Goal: Information Seeking & Learning: Check status

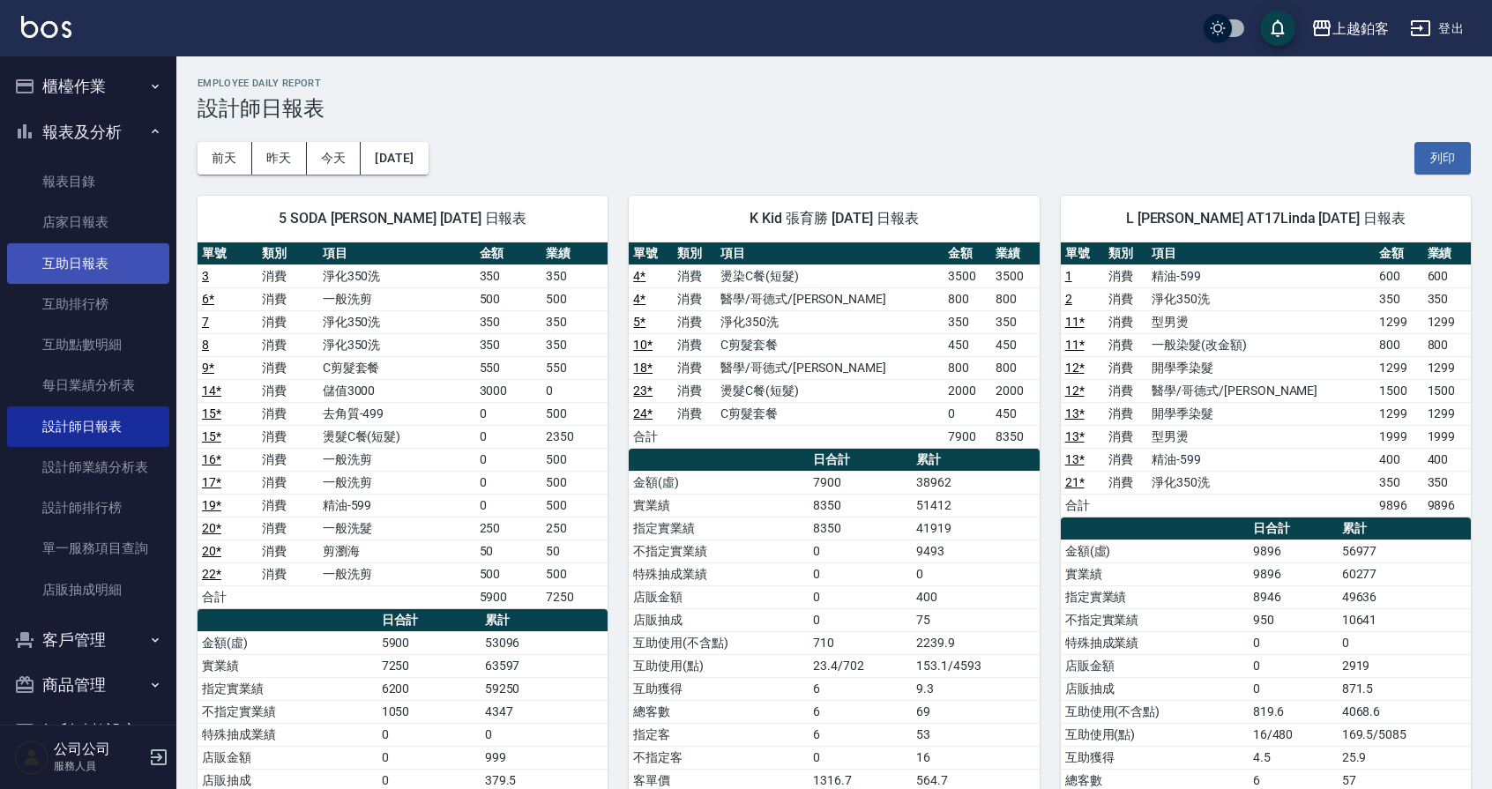
click at [102, 275] on link "互助日報表" at bounding box center [88, 263] width 162 height 41
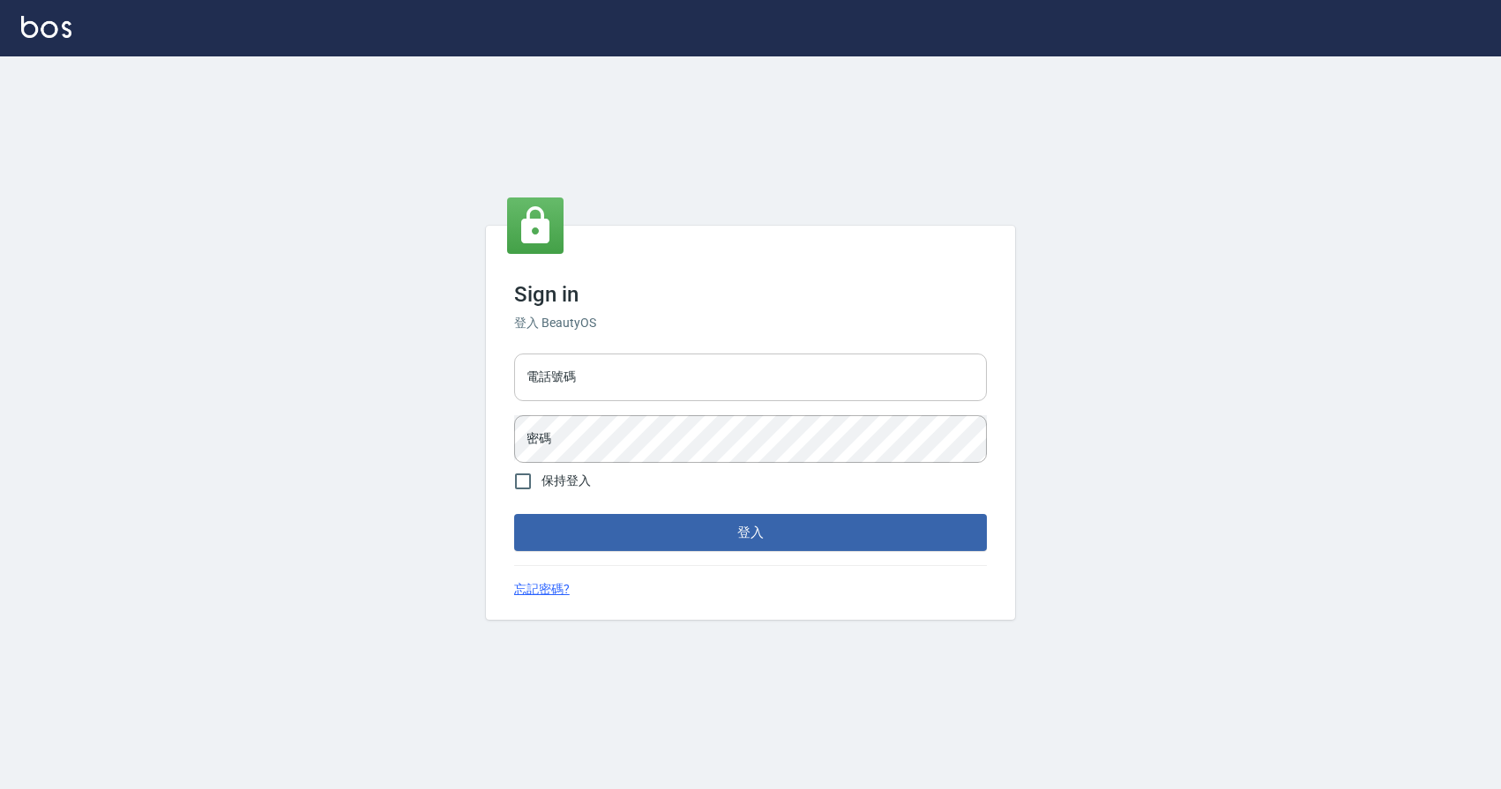
click at [607, 370] on input "電話號碼" at bounding box center [750, 378] width 473 height 48
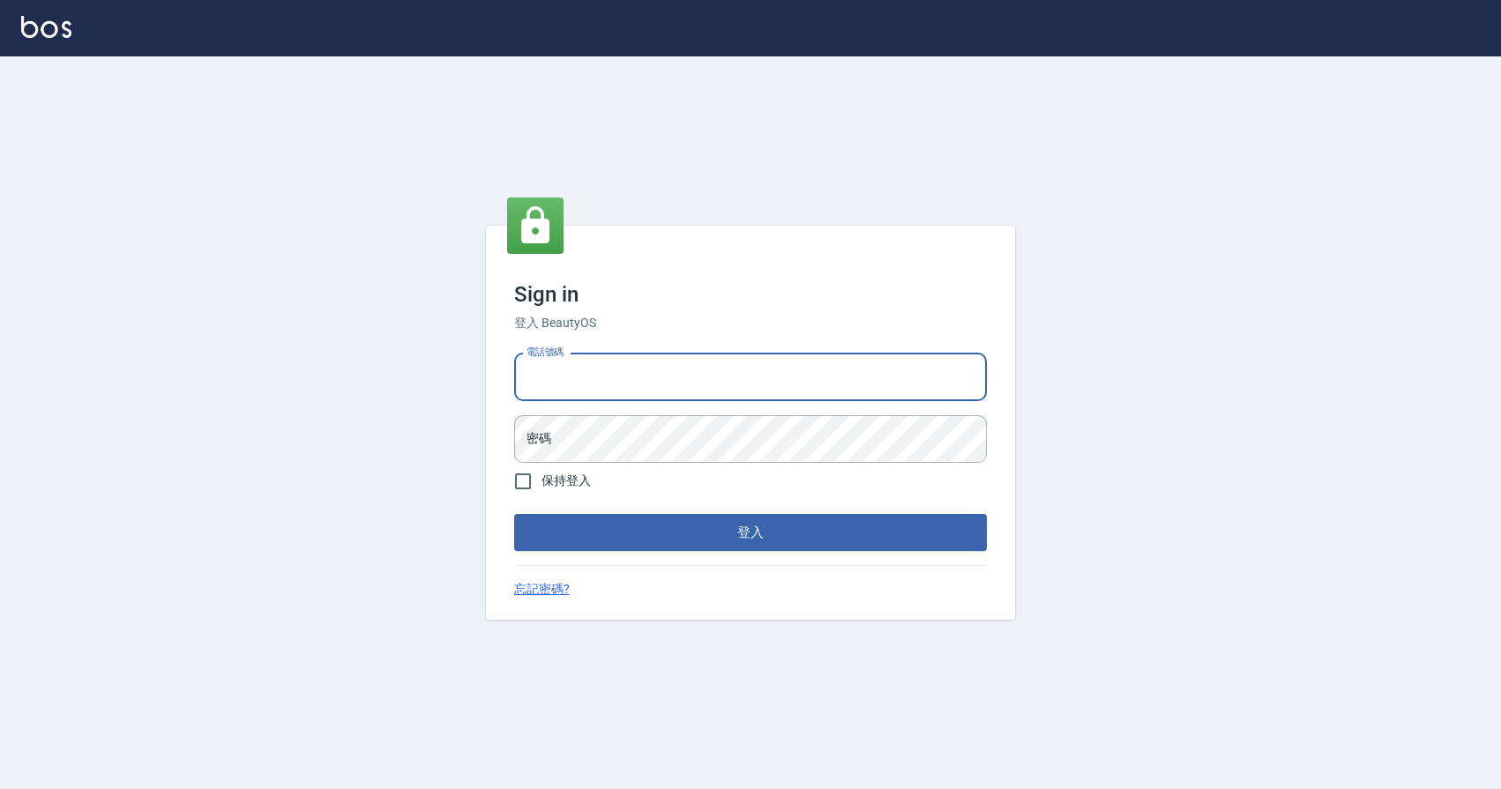
type input "0424526080"
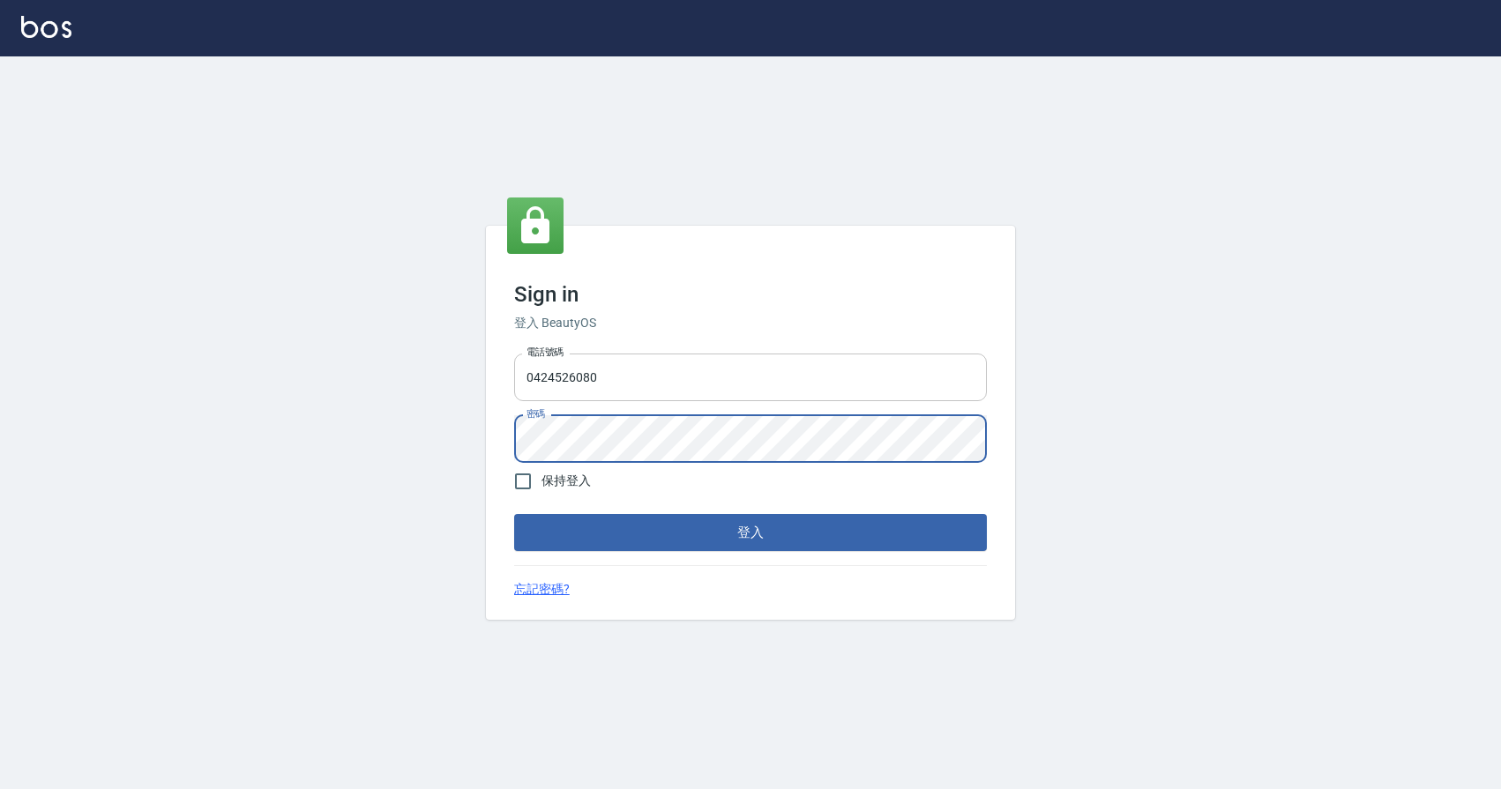
click at [514, 514] on button "登入" at bounding box center [750, 532] width 473 height 37
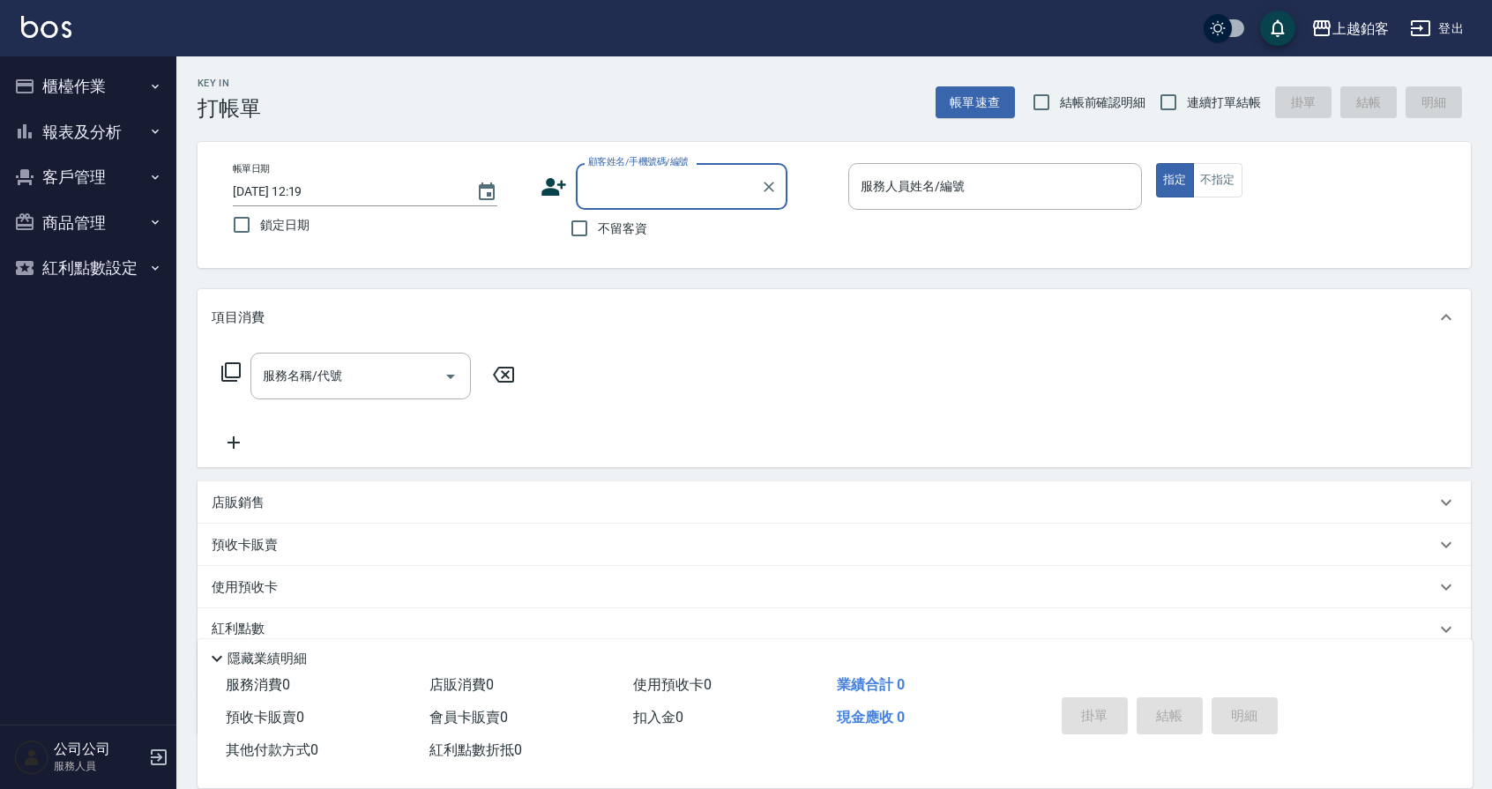
click at [59, 130] on button "報表及分析" at bounding box center [88, 132] width 162 height 46
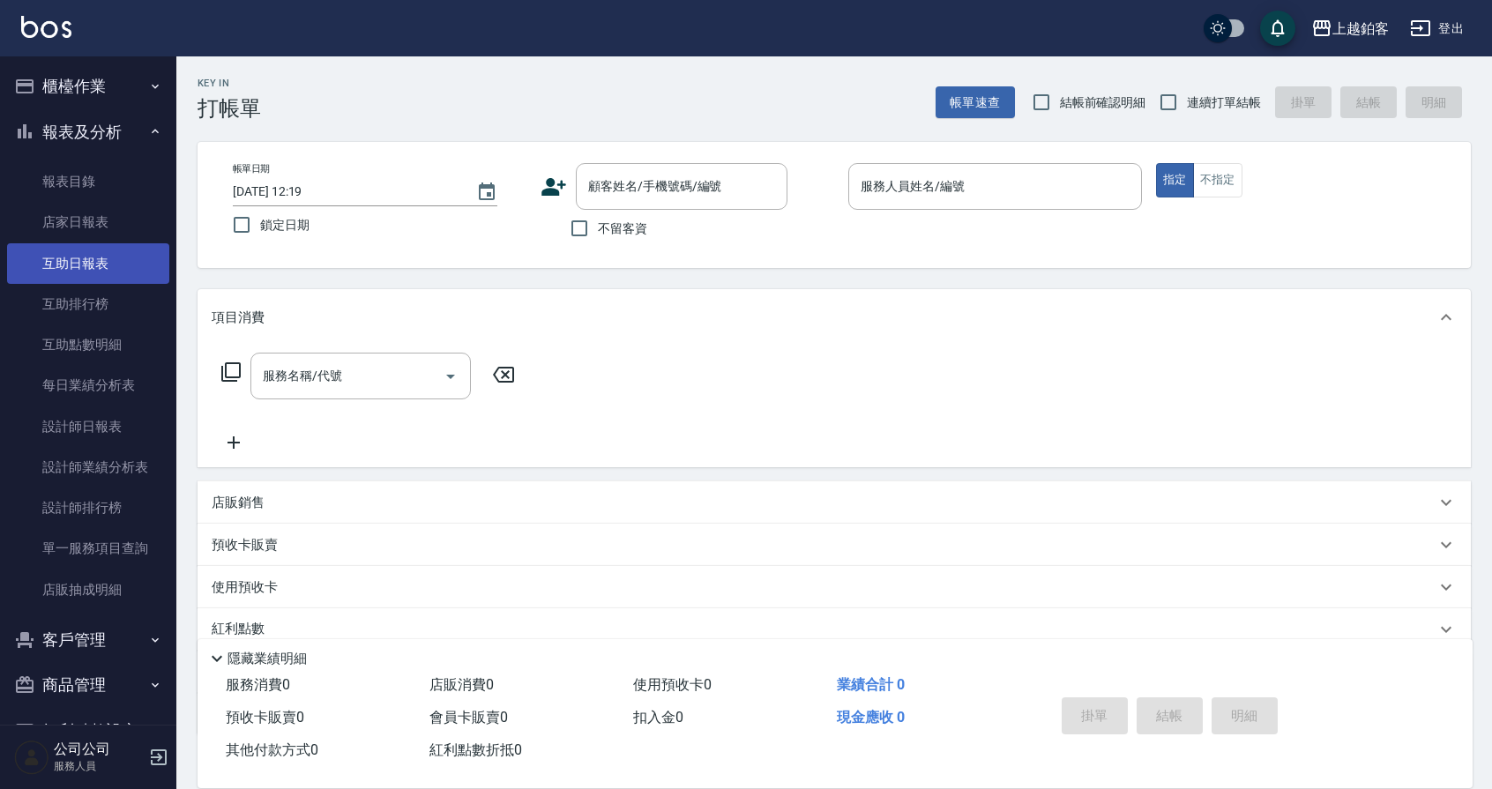
click at [88, 258] on link "互助日報表" at bounding box center [88, 263] width 162 height 41
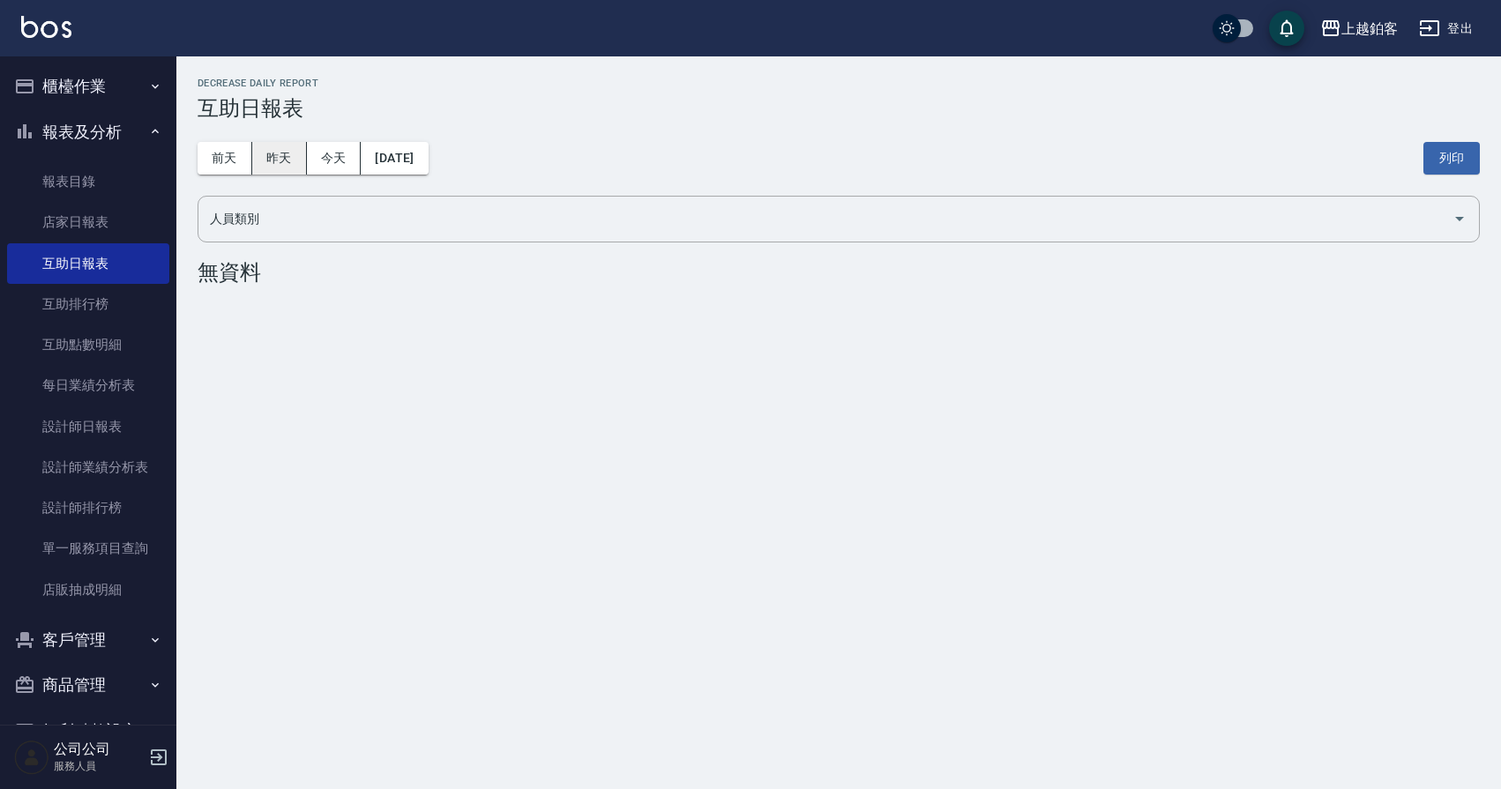
click at [291, 161] on button "昨天" at bounding box center [279, 158] width 55 height 33
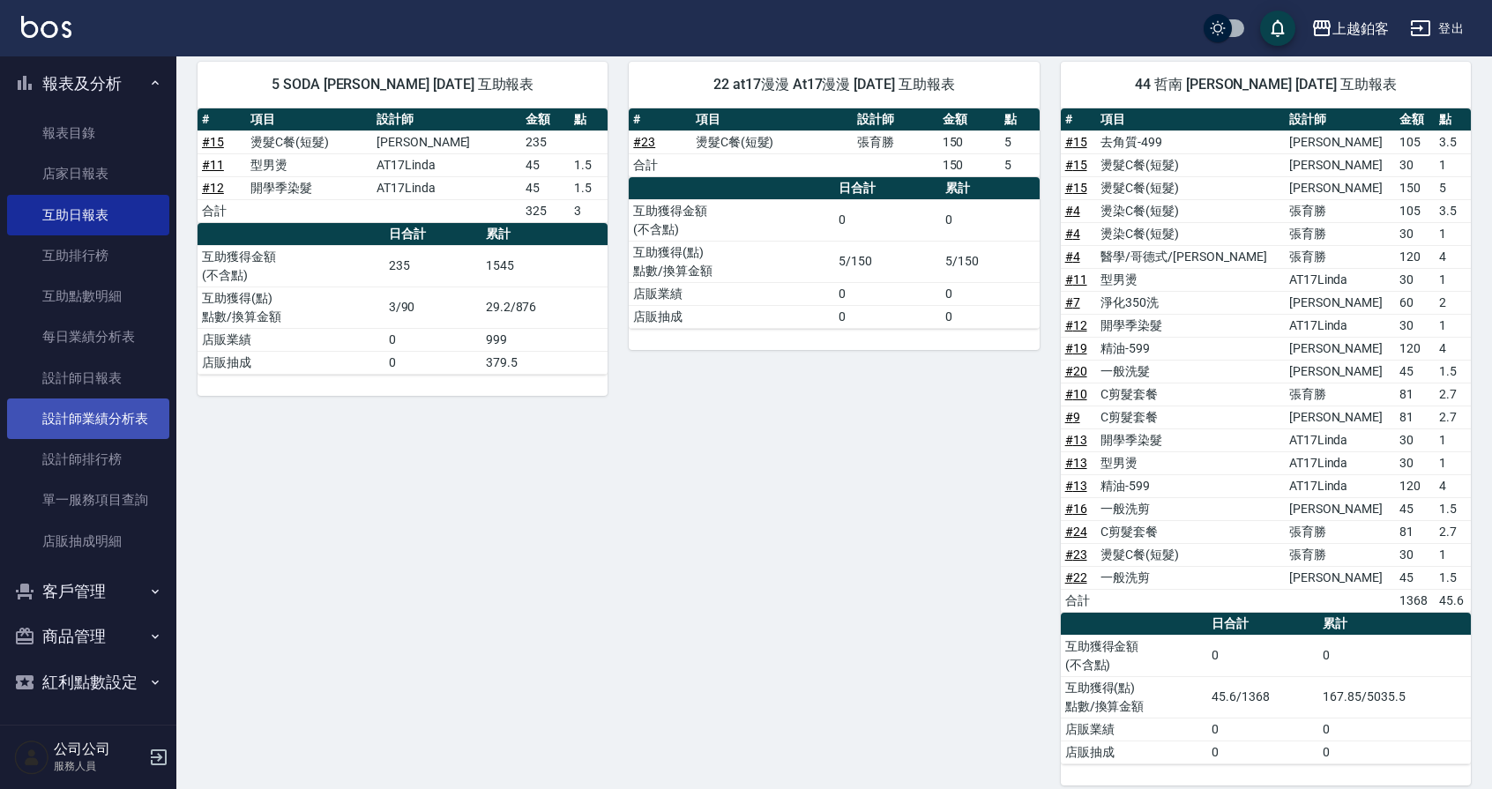
scroll to position [49, 0]
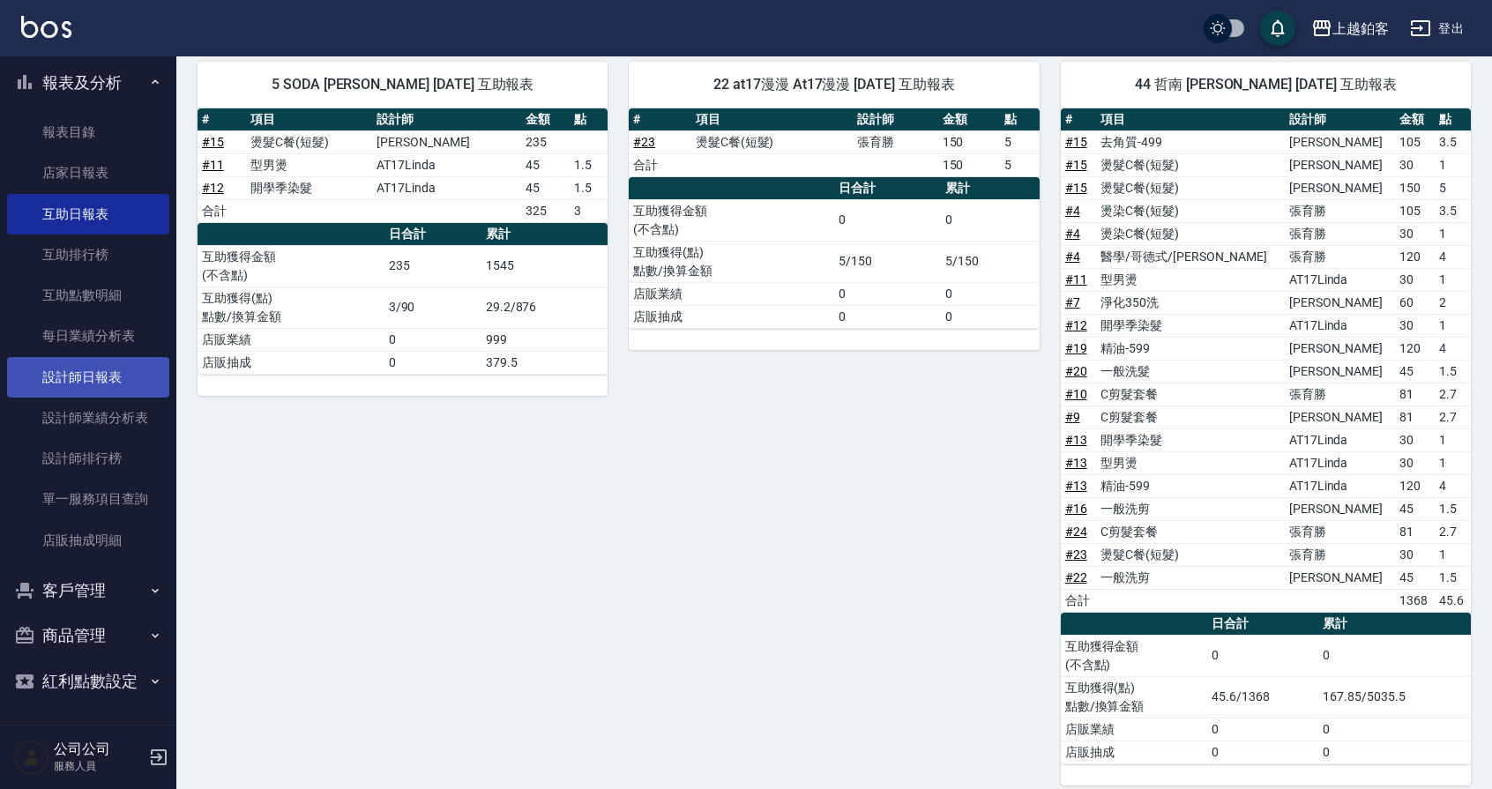
click at [120, 377] on link "設計師日報表" at bounding box center [88, 377] width 162 height 41
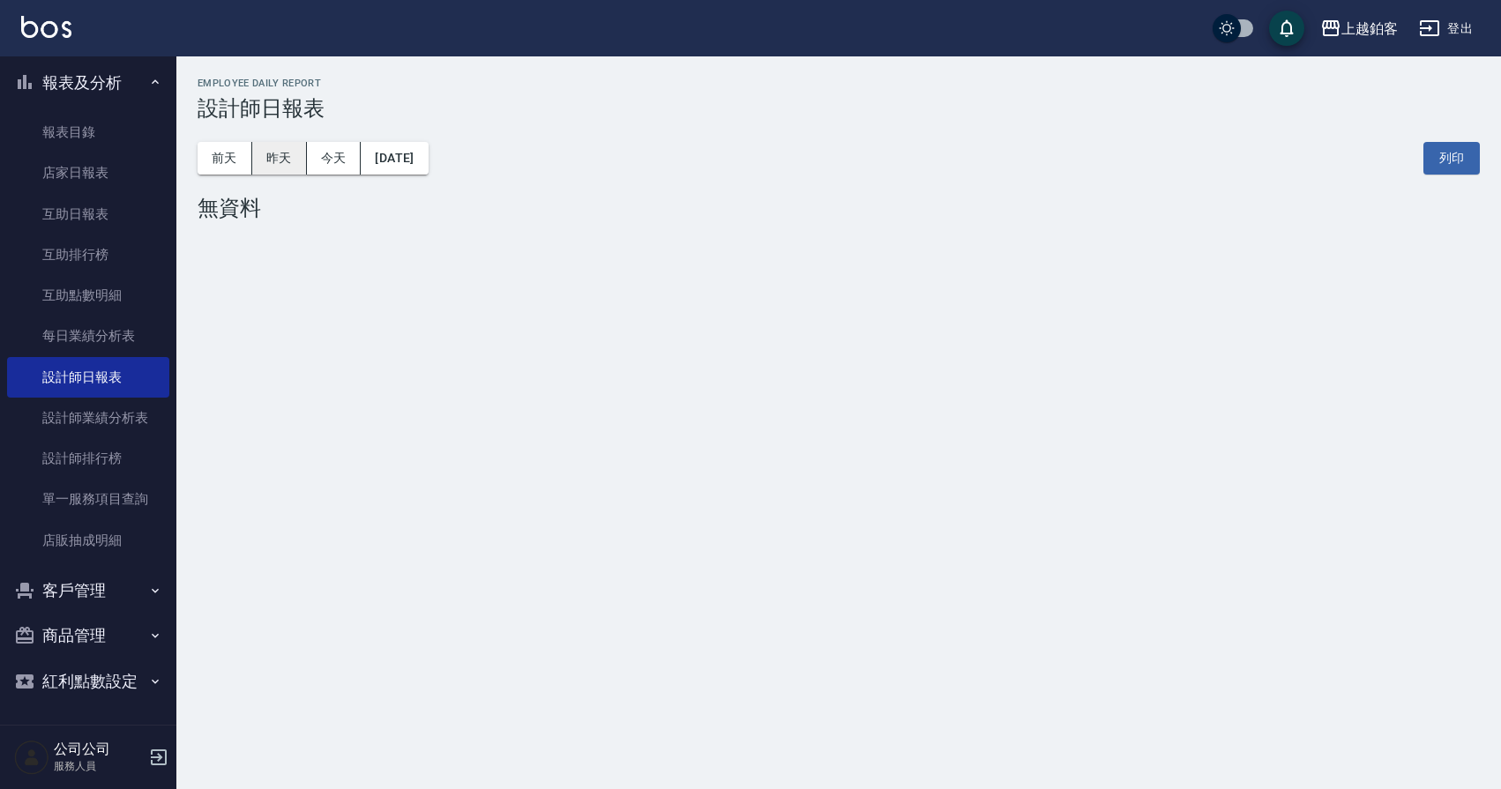
click at [263, 155] on button "昨天" at bounding box center [279, 158] width 55 height 33
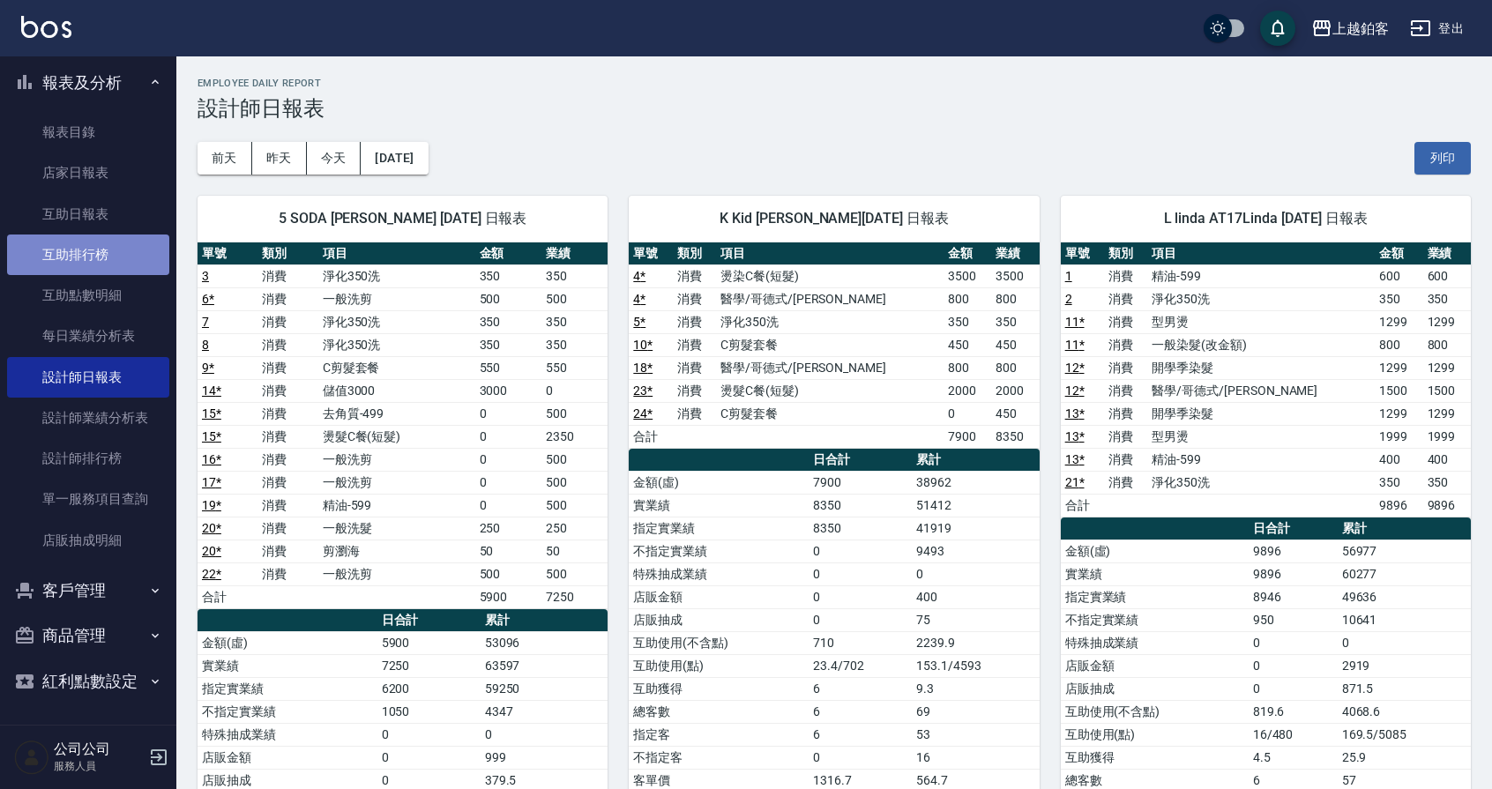
click at [156, 248] on link "互助排行榜" at bounding box center [88, 255] width 162 height 41
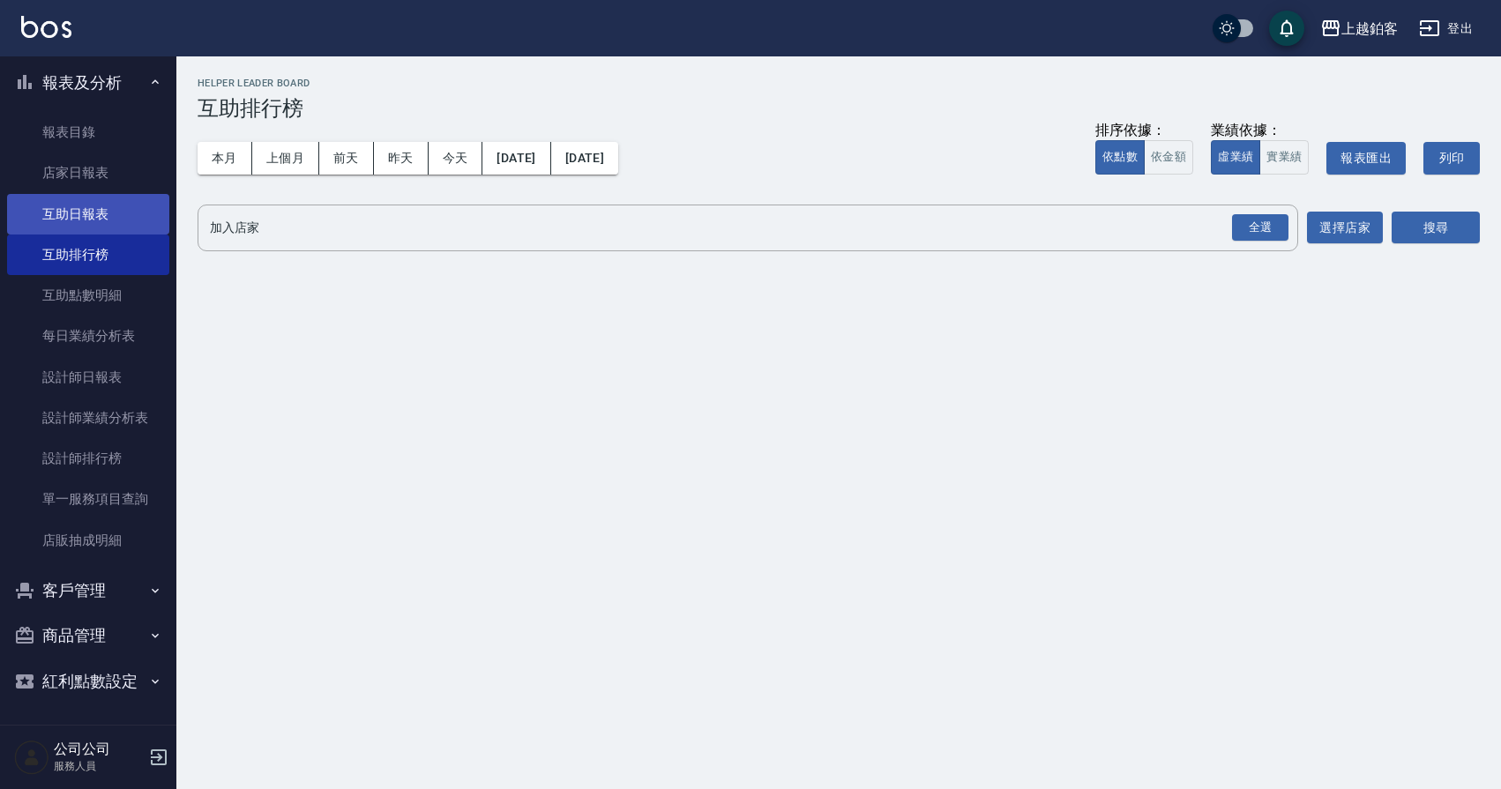
click at [94, 222] on link "互助日報表" at bounding box center [88, 214] width 162 height 41
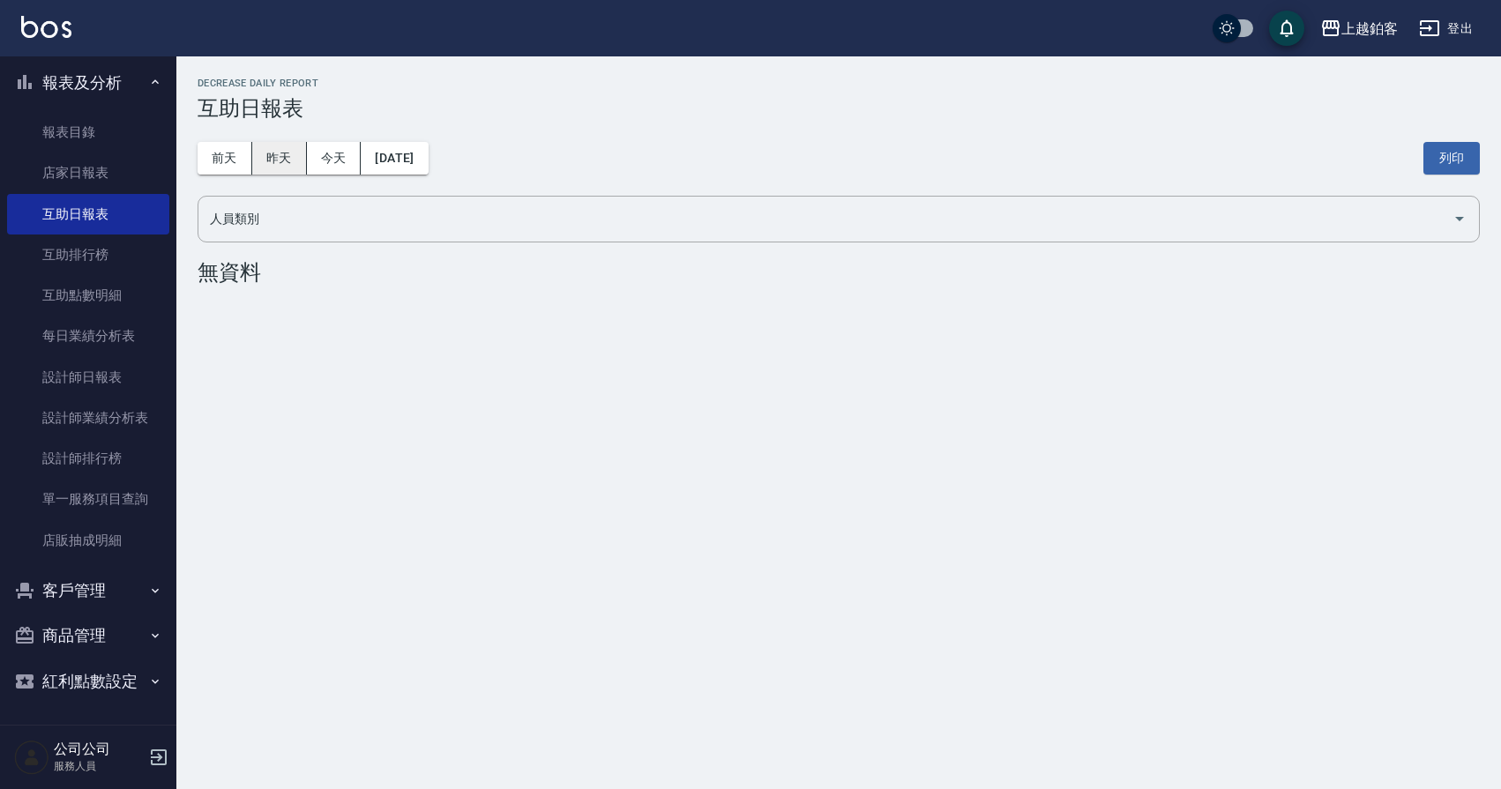
click at [274, 159] on button "昨天" at bounding box center [279, 158] width 55 height 33
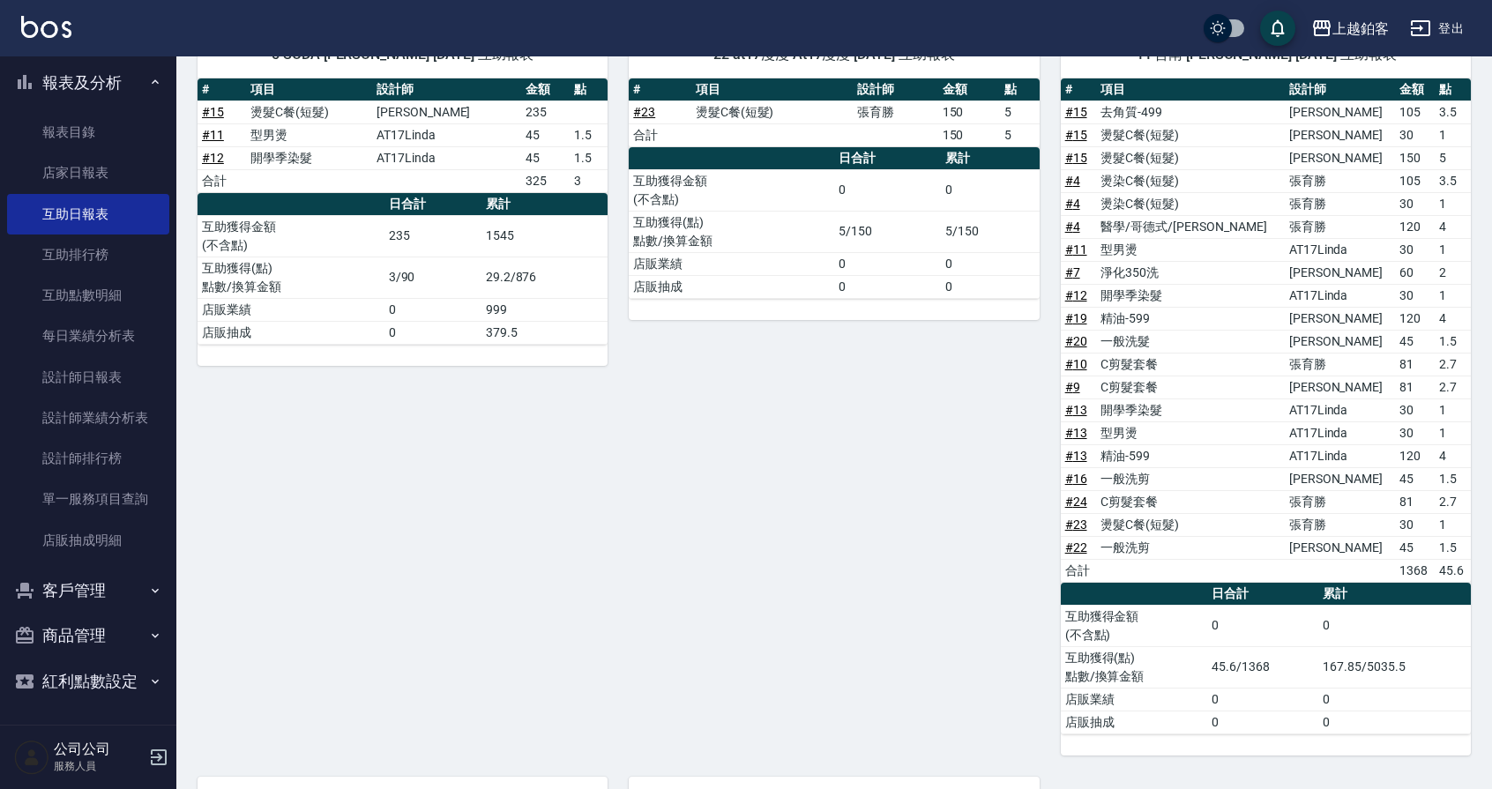
scroll to position [250, 0]
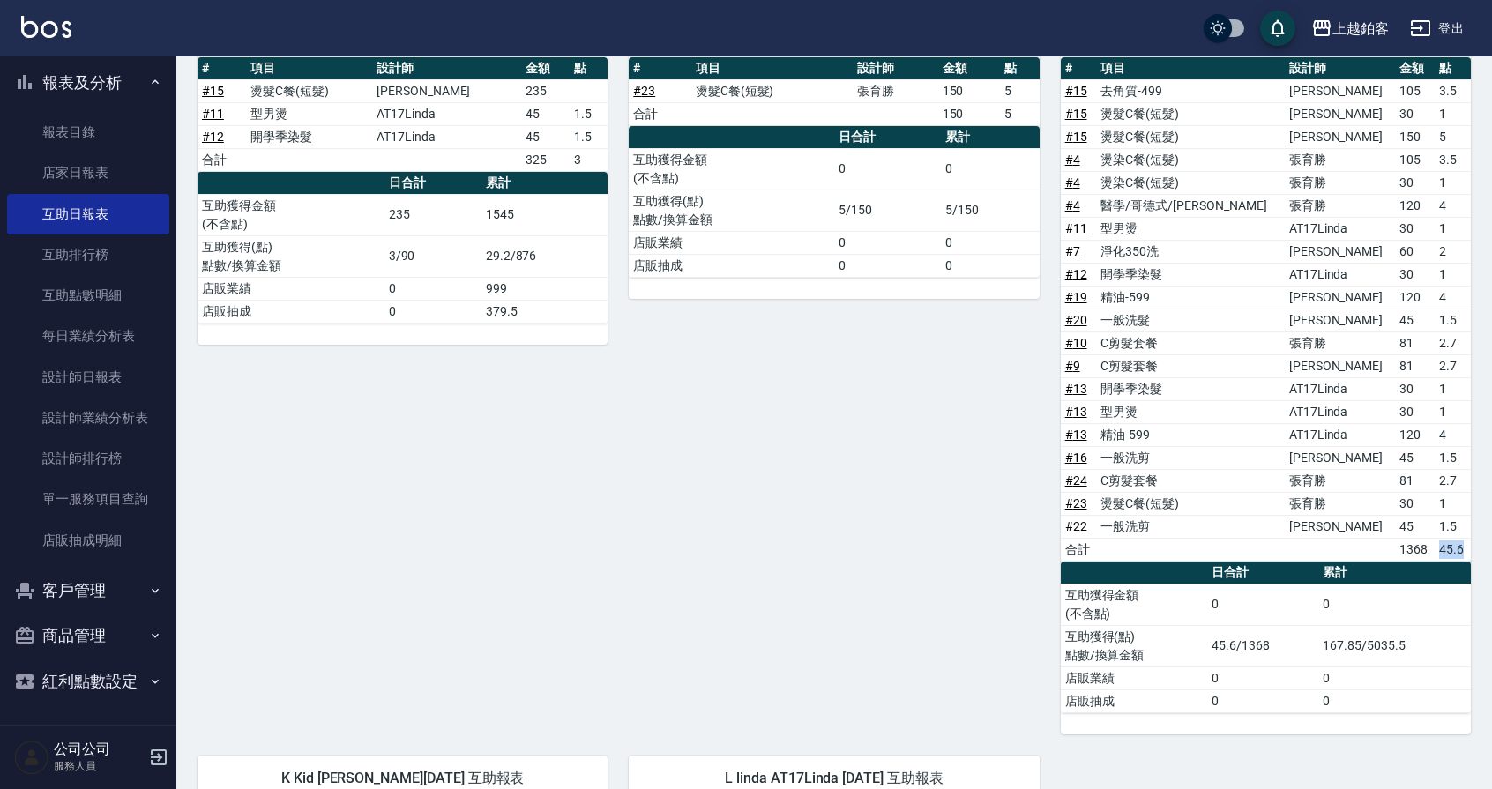
drag, startPoint x: 1416, startPoint y: 555, endPoint x: 1451, endPoint y: 544, distance: 36.8
click at [1451, 544] on tr "合計 1368 45.6" at bounding box center [1266, 549] width 410 height 23
click at [599, 400] on div "5 SODA [PERSON_NAME] [DATE] 互助報表 # 項目 設計師 金額 點 # 15 燙髮C餐(短髮) [PERSON_NAME] 235 …" at bounding box center [391, 361] width 431 height 745
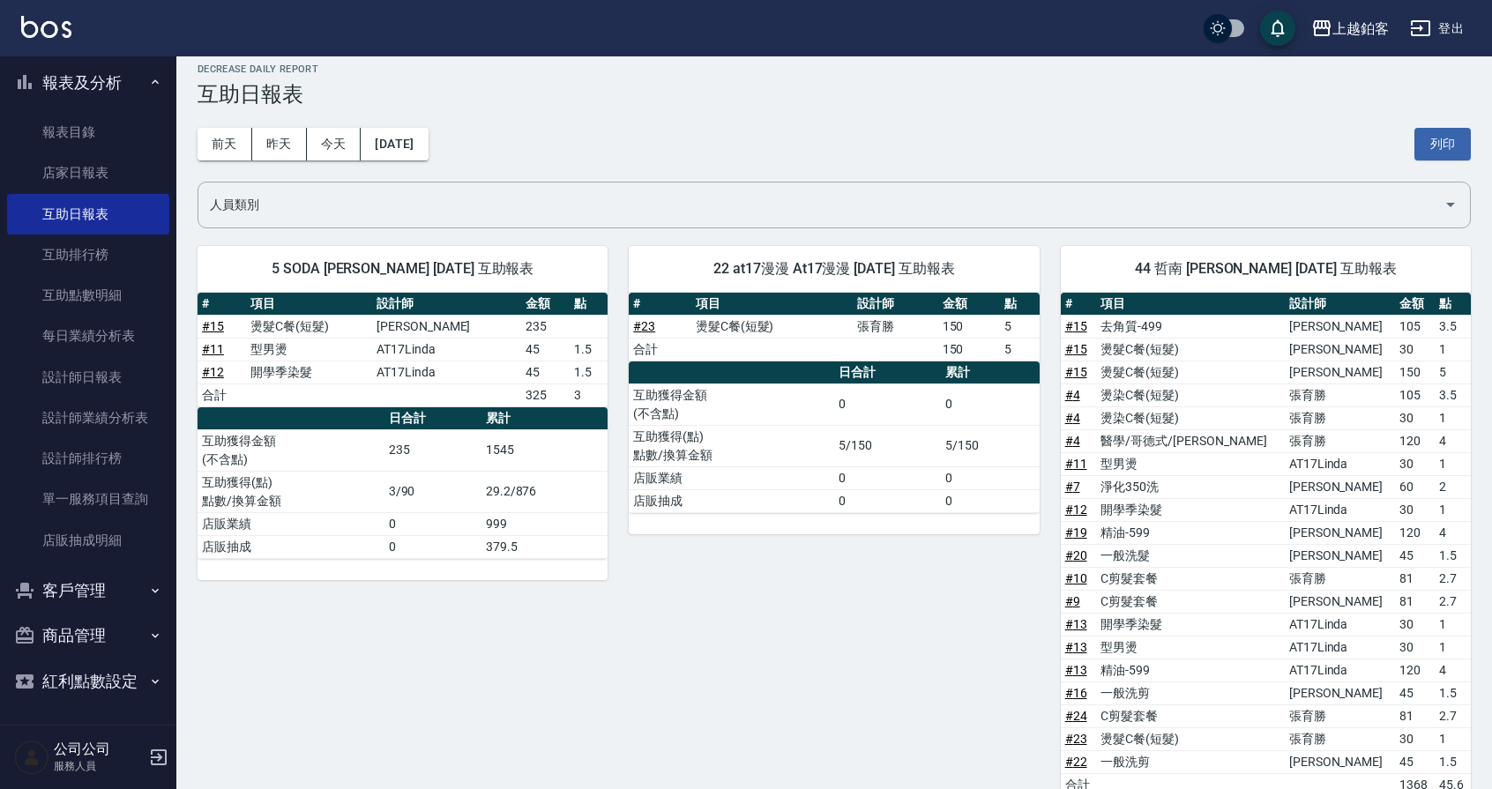
scroll to position [0, 0]
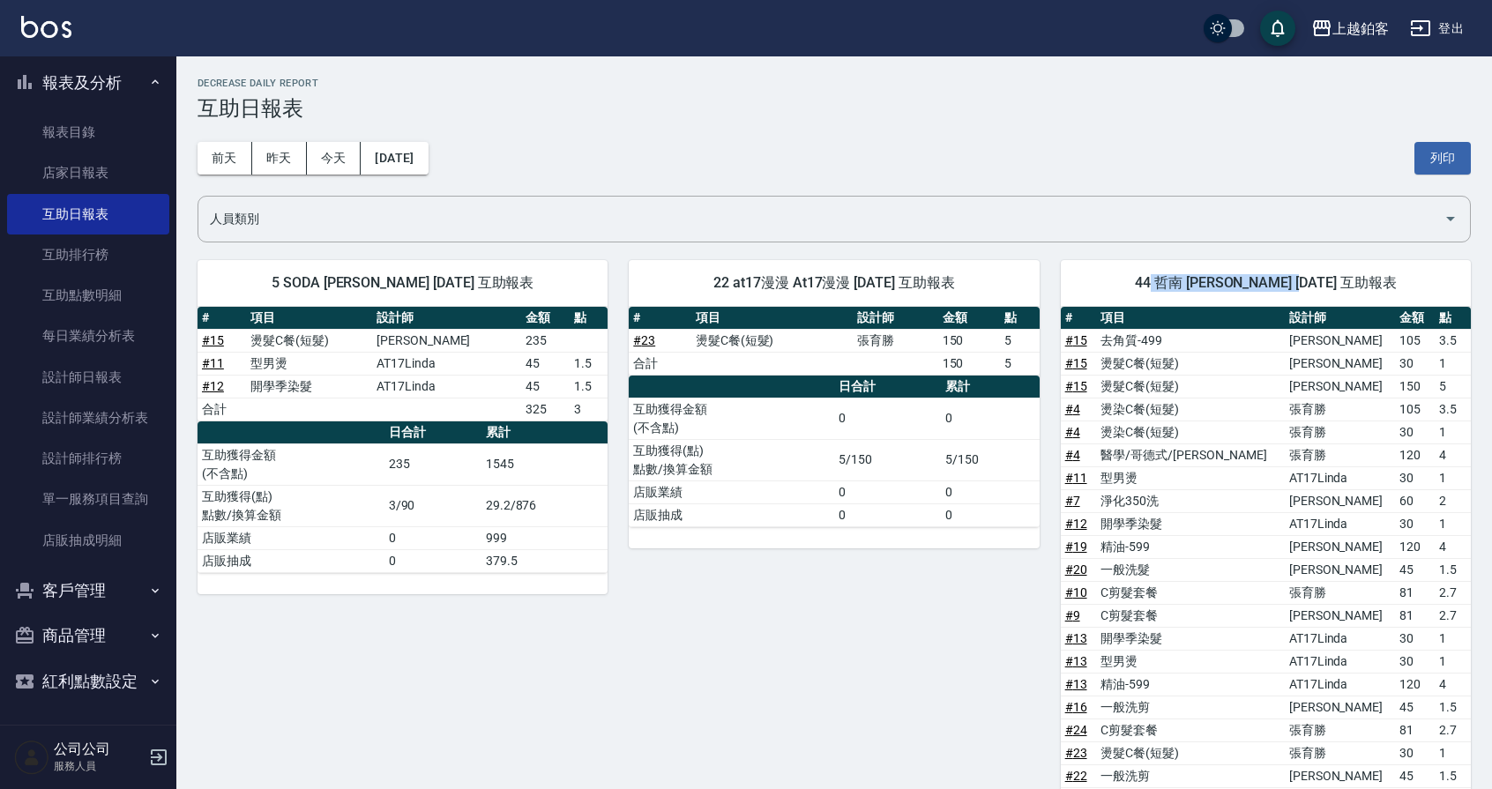
drag, startPoint x: 1166, startPoint y: 280, endPoint x: 1332, endPoint y: 275, distance: 165.9
click at [1332, 275] on span "44 哲南 [PERSON_NAME] [DATE] 互助報表" at bounding box center [1266, 283] width 368 height 18
click at [1285, 332] on td "[PERSON_NAME]" at bounding box center [1340, 340] width 110 height 23
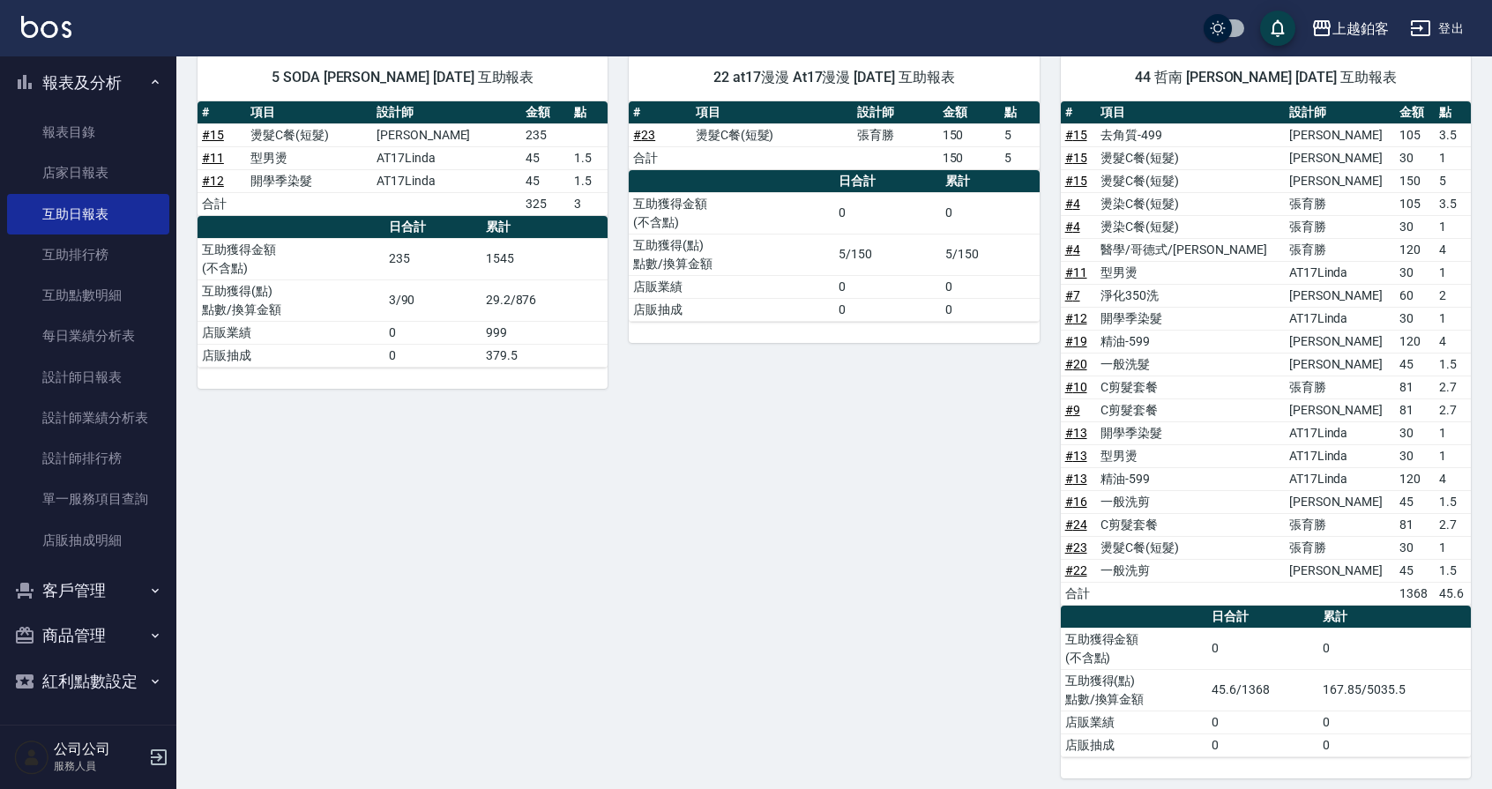
scroll to position [210, 0]
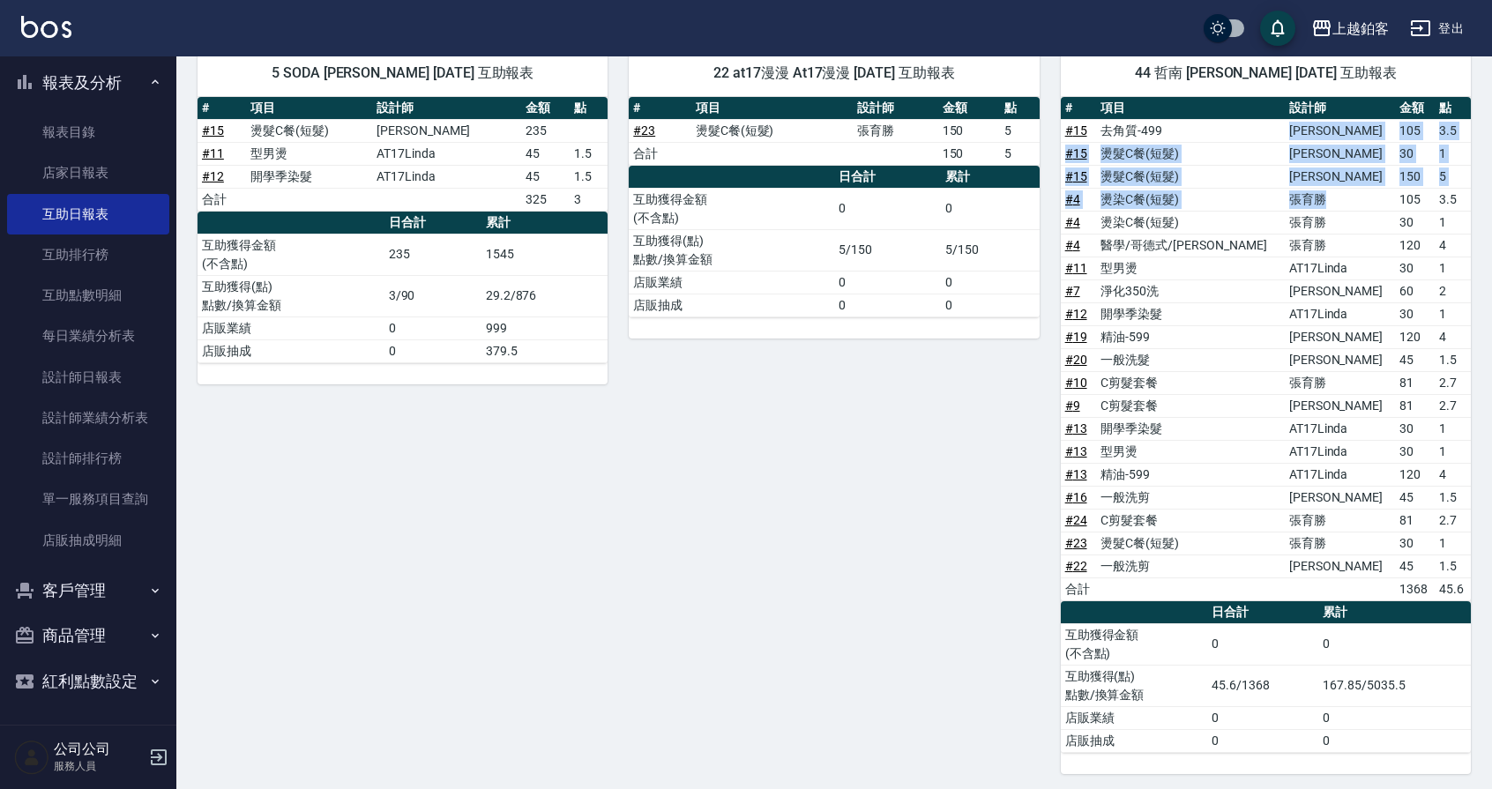
drag, startPoint x: 1253, startPoint y: 127, endPoint x: 1319, endPoint y: 194, distance: 94.2
click at [1319, 194] on tbody "# 15 去角質-499 [PERSON_NAME] 105 3.5 # 15 燙髮C餐(短髮) [PERSON_NAME] 30 1 # 15 燙髮C餐(短…" at bounding box center [1266, 360] width 410 height 482
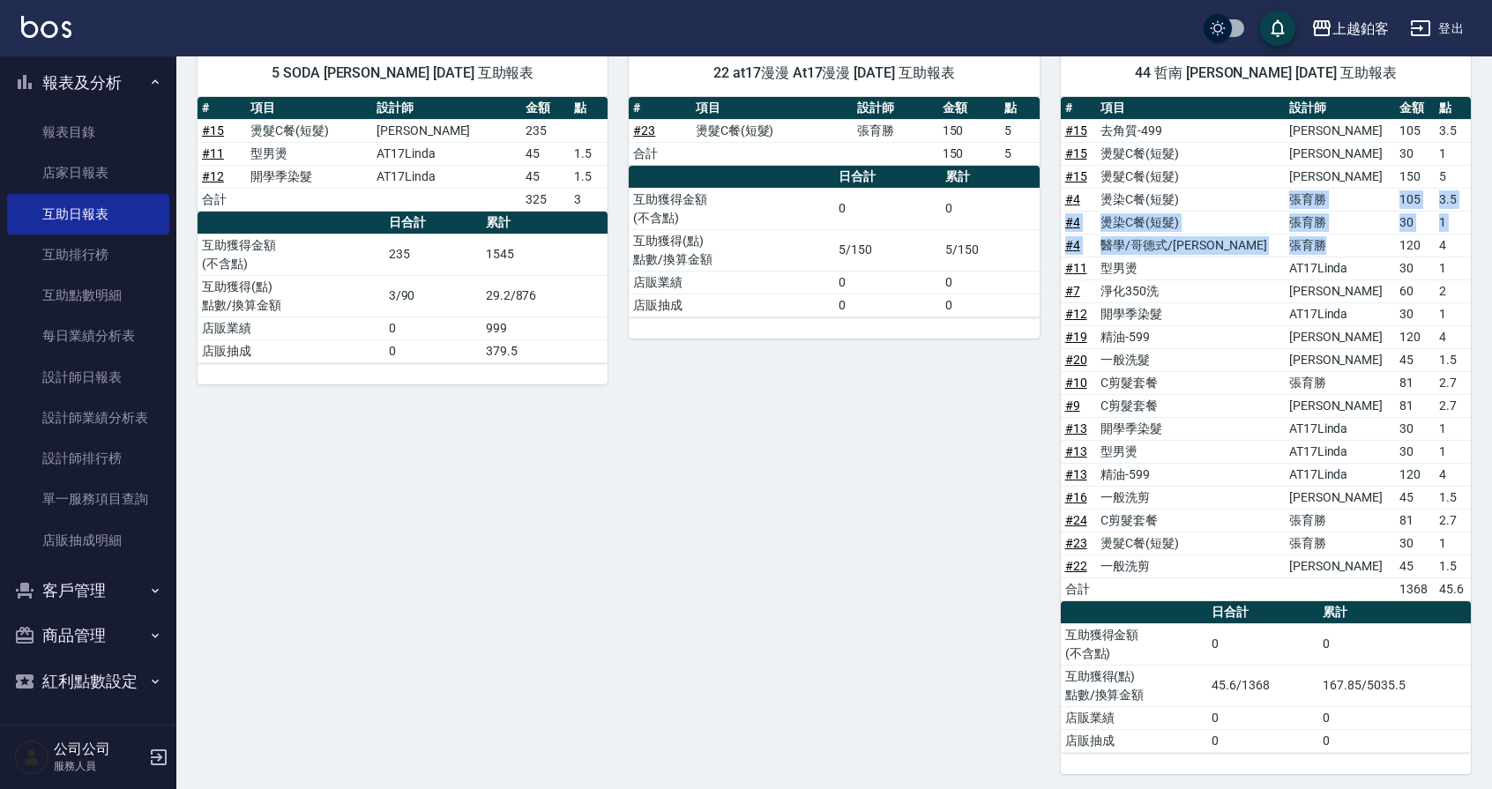
drag, startPoint x: 1258, startPoint y: 205, endPoint x: 1346, endPoint y: 244, distance: 96.7
click at [1346, 244] on tbody "# 15 去角質-499 [PERSON_NAME] 105 3.5 # 15 燙髮C餐(短髮) [PERSON_NAME] 30 1 # 15 燙髮C餐(短…" at bounding box center [1266, 360] width 410 height 482
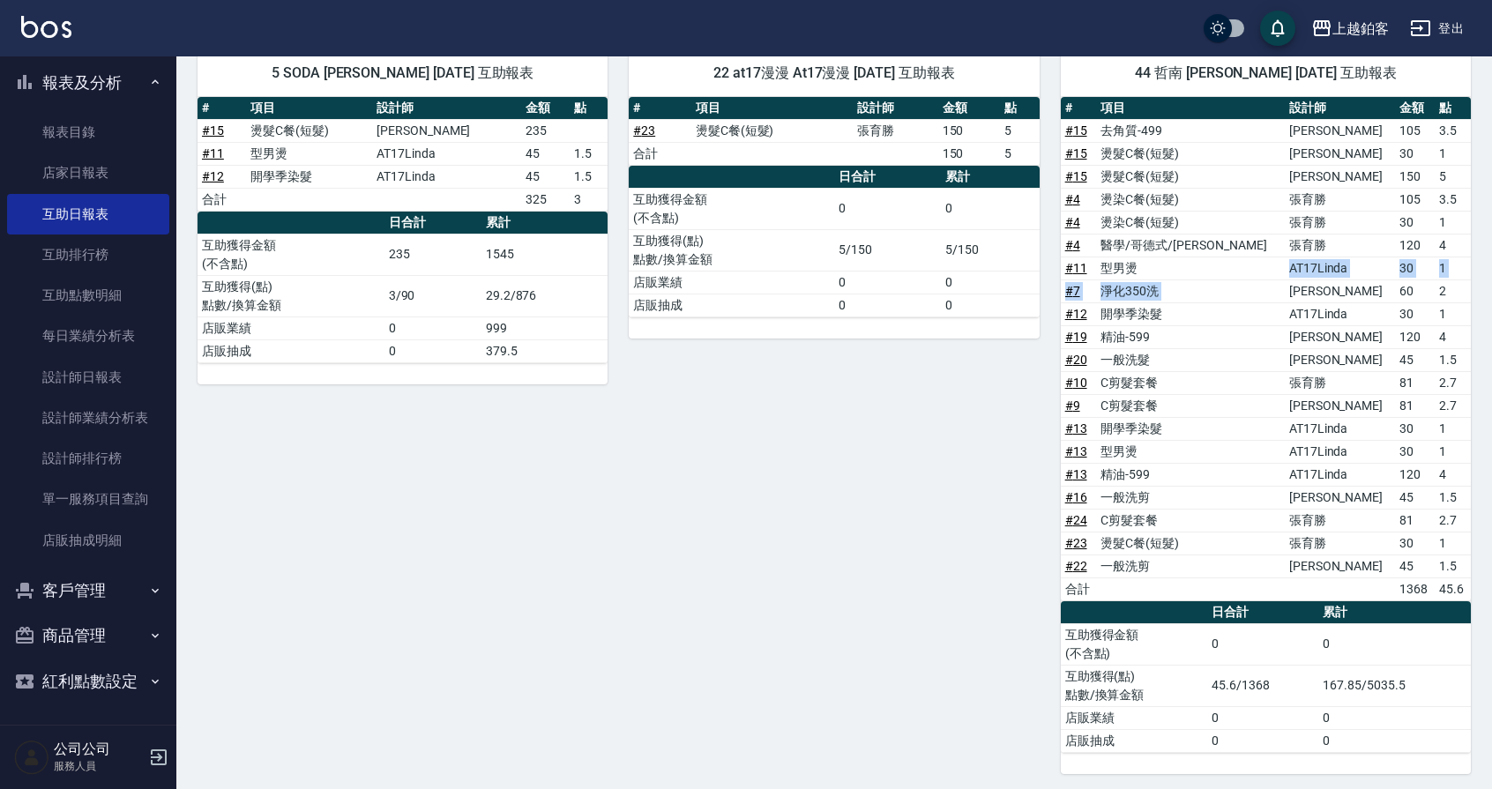
drag, startPoint x: 1261, startPoint y: 273, endPoint x: 1336, endPoint y: 280, distance: 75.3
click at [1336, 280] on tbody "# 15 去角質-499 [PERSON_NAME] 105 3.5 # 15 燙髮C餐(短髮) [PERSON_NAME] 30 1 # 15 燙髮C餐(短…" at bounding box center [1266, 360] width 410 height 482
click at [1335, 295] on td "[PERSON_NAME]" at bounding box center [1340, 291] width 110 height 23
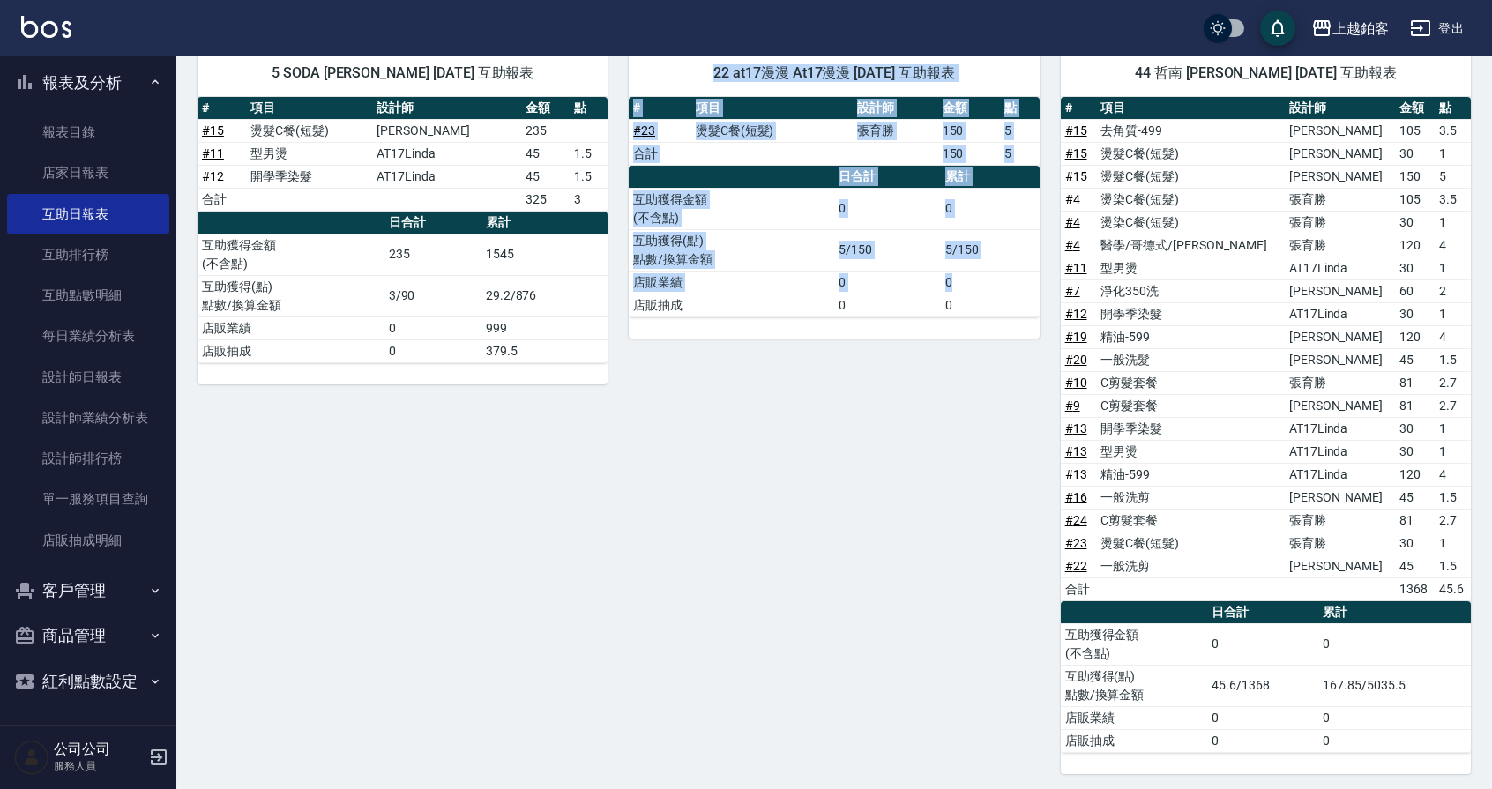
drag, startPoint x: 699, startPoint y: 72, endPoint x: 1013, endPoint y: 284, distance: 378.7
click at [1016, 280] on div "22 at17漫漫 At17漫漫 [DATE] 互助報表 # 項目 設計師 金額 點 # 23 燙髮C餐(短髮) [PERSON_NAME]150 5 合計 …" at bounding box center [834, 194] width 410 height 288
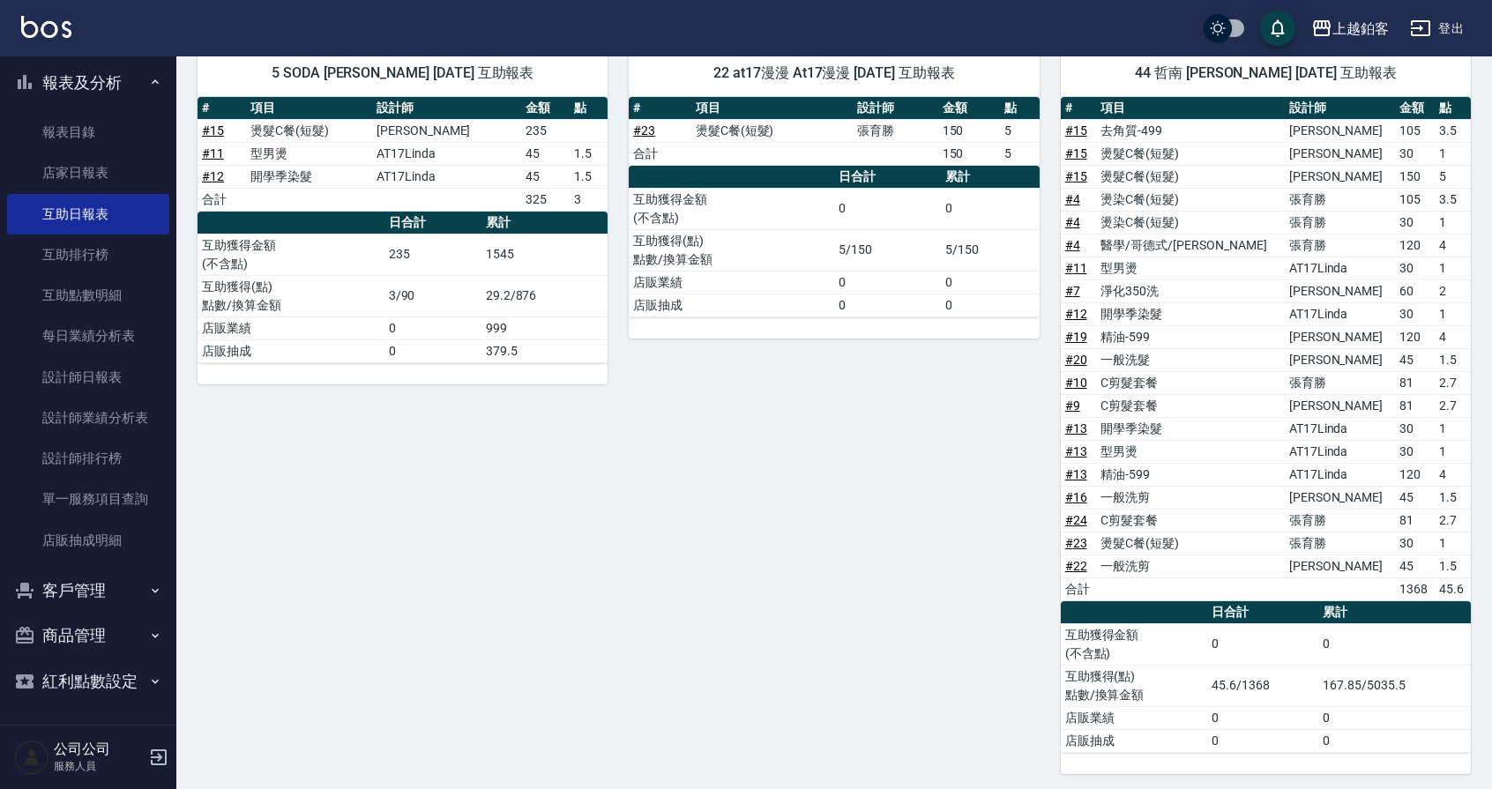
click at [865, 428] on div "22 at17漫漫 At17漫漫 [DATE] 互助報表 # 項目 設計師 金額 點 # 23 燙髮C餐(短髮) [PERSON_NAME]150 5 合計 …" at bounding box center [823, 401] width 431 height 745
drag, startPoint x: 992, startPoint y: 124, endPoint x: 1012, endPoint y: 159, distance: 39.5
click at [1012, 159] on tbody "# 23 燙髮C餐(短髮) [PERSON_NAME]150 5 合計 150 5" at bounding box center [834, 142] width 410 height 46
click at [682, 479] on div "22 at17漫漫 At17漫漫 [DATE] 互助報表 # 項目 設計師 金額 點 # 23 燙髮C餐(短髮) [PERSON_NAME]150 5 合計 …" at bounding box center [823, 401] width 431 height 745
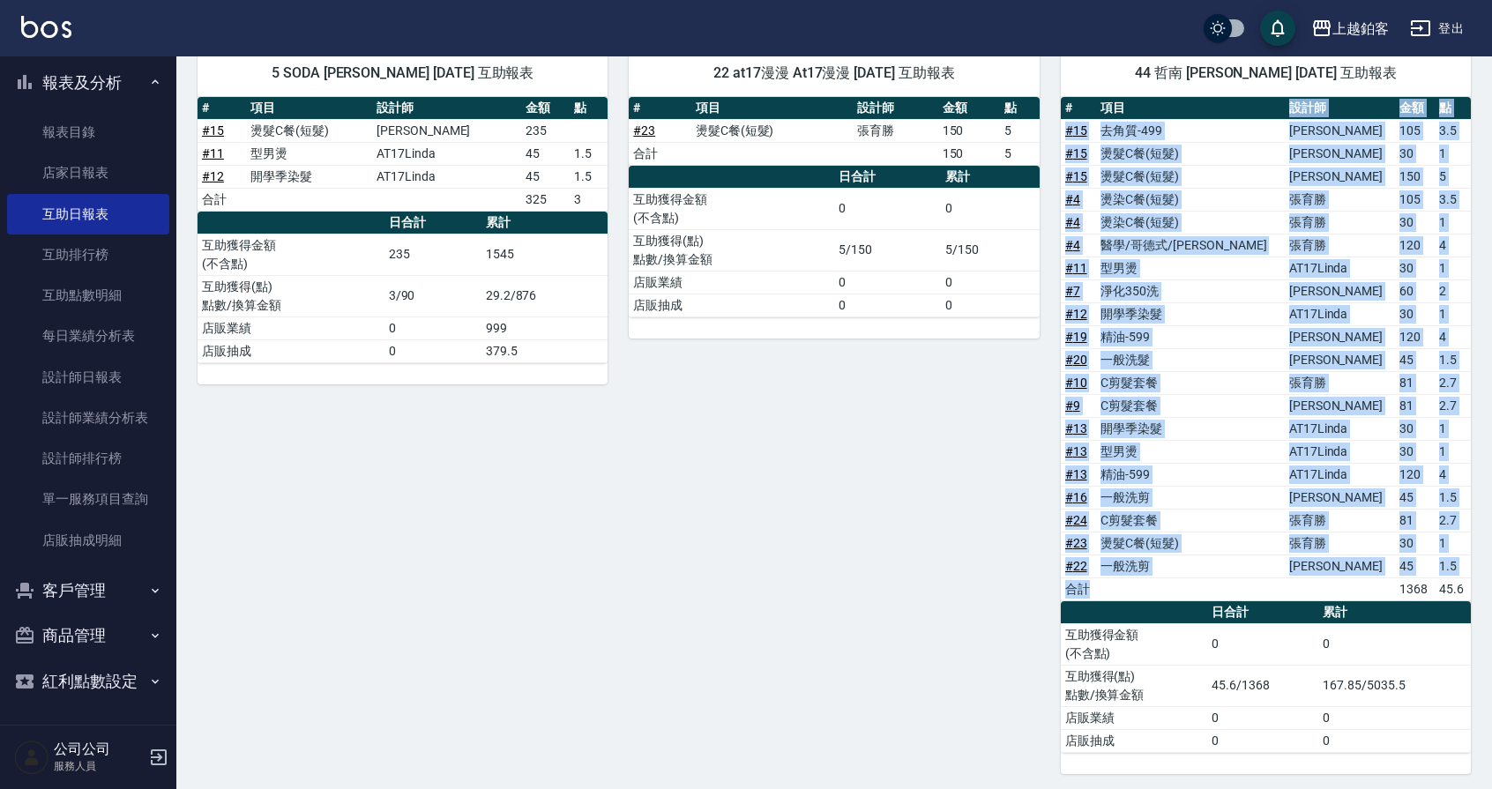
drag, startPoint x: 1269, startPoint y: 97, endPoint x: 1304, endPoint y: 585, distance: 489.0
click at [1304, 585] on table "# 項目 設計師 金額 點 # 15 去角質-499 [PERSON_NAME] 105 3.5 # 15 燙髮C餐(短髮) [PERSON_NAME] 30…" at bounding box center [1266, 349] width 410 height 505
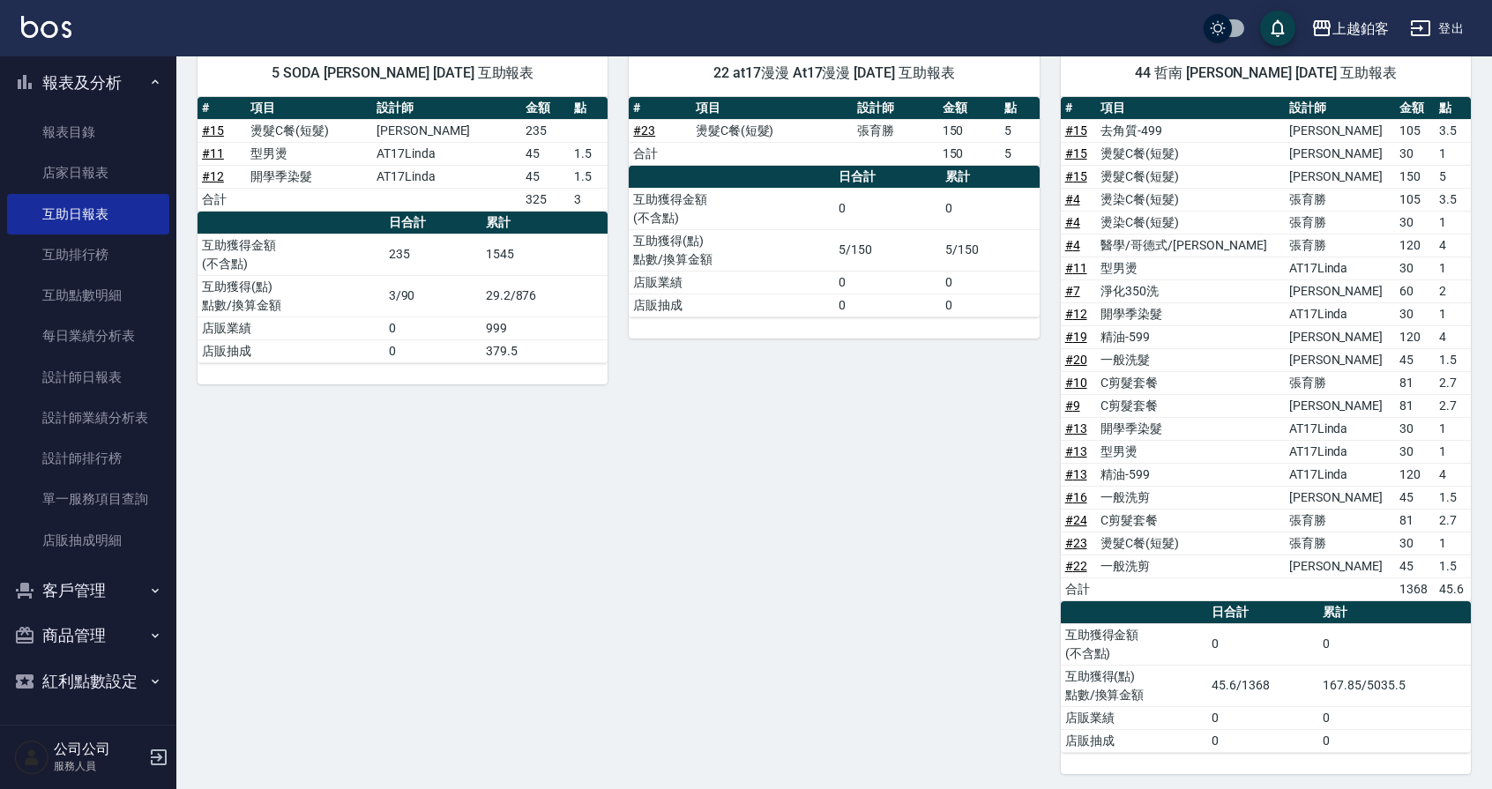
click at [408, 485] on div "5 SODA [PERSON_NAME] [DATE] 互助報表 # 項目 設計師 金額 點 # 15 燙髮C餐(短髮) [PERSON_NAME] 235 …" at bounding box center [391, 401] width 431 height 745
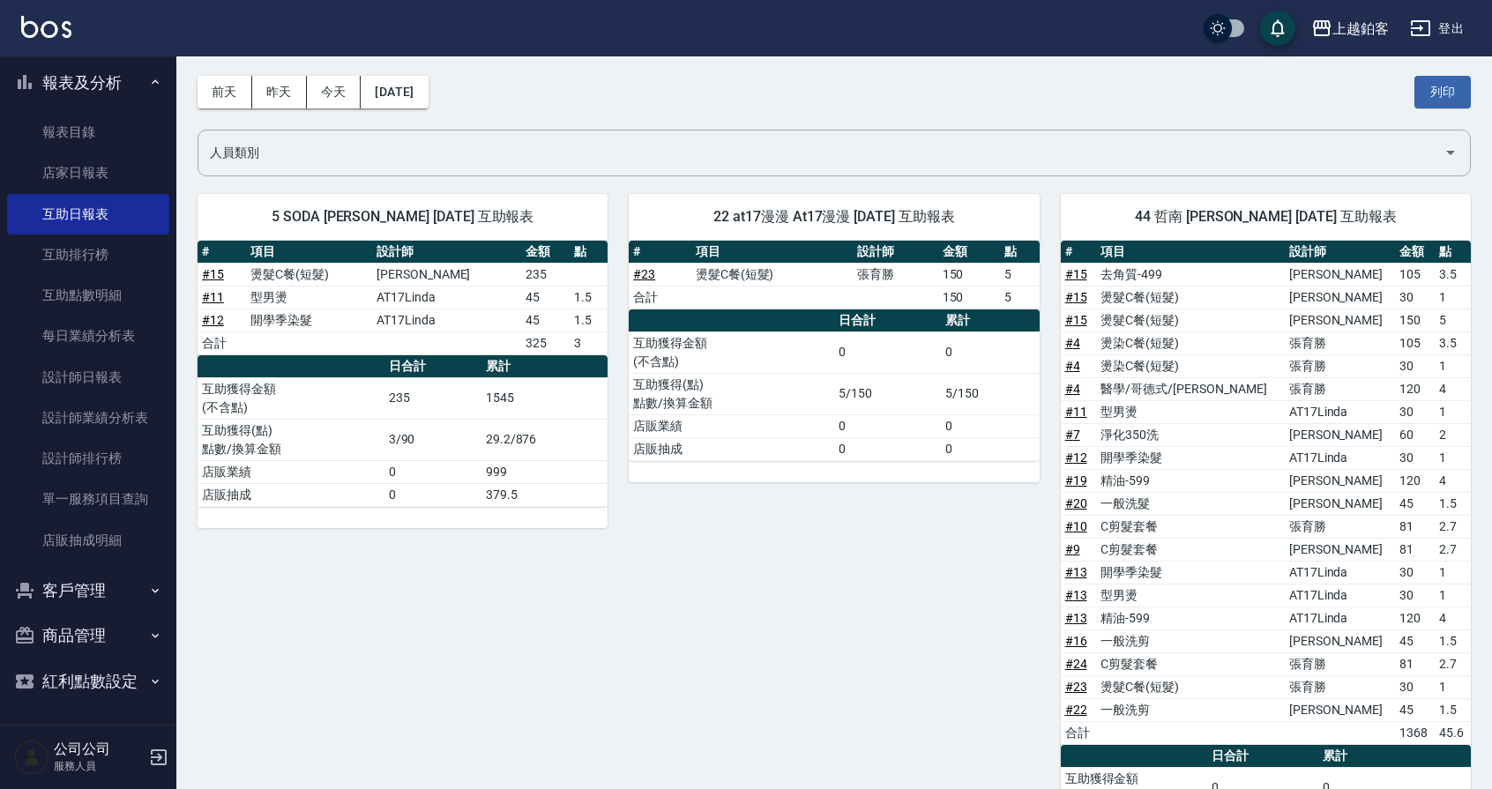
scroll to position [65, 0]
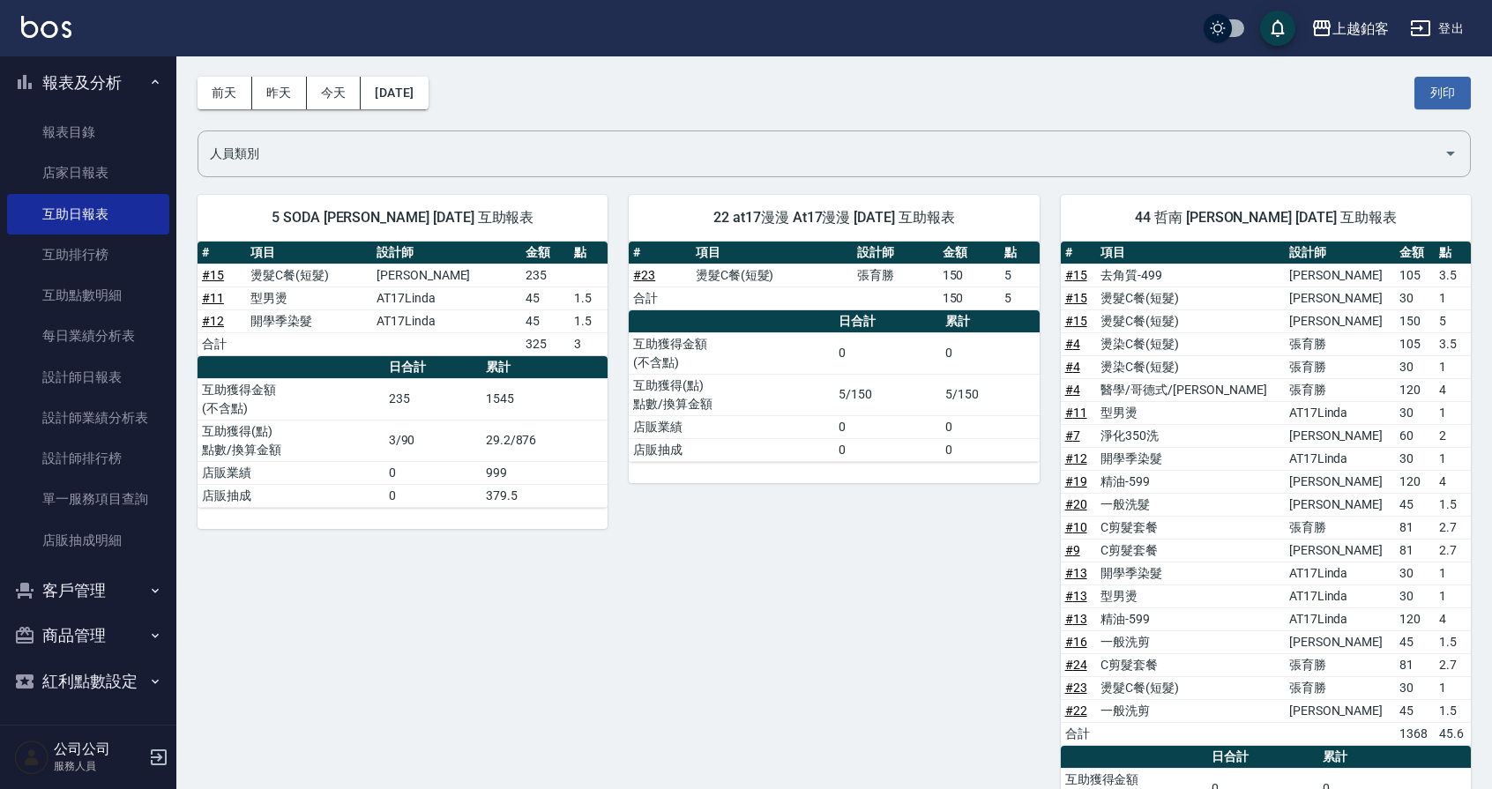
drag, startPoint x: 679, startPoint y: 214, endPoint x: 928, endPoint y: 227, distance: 249.0
click at [928, 227] on div "22 at17漫漫 At17漫漫 [DATE] 互助報表" at bounding box center [834, 218] width 410 height 46
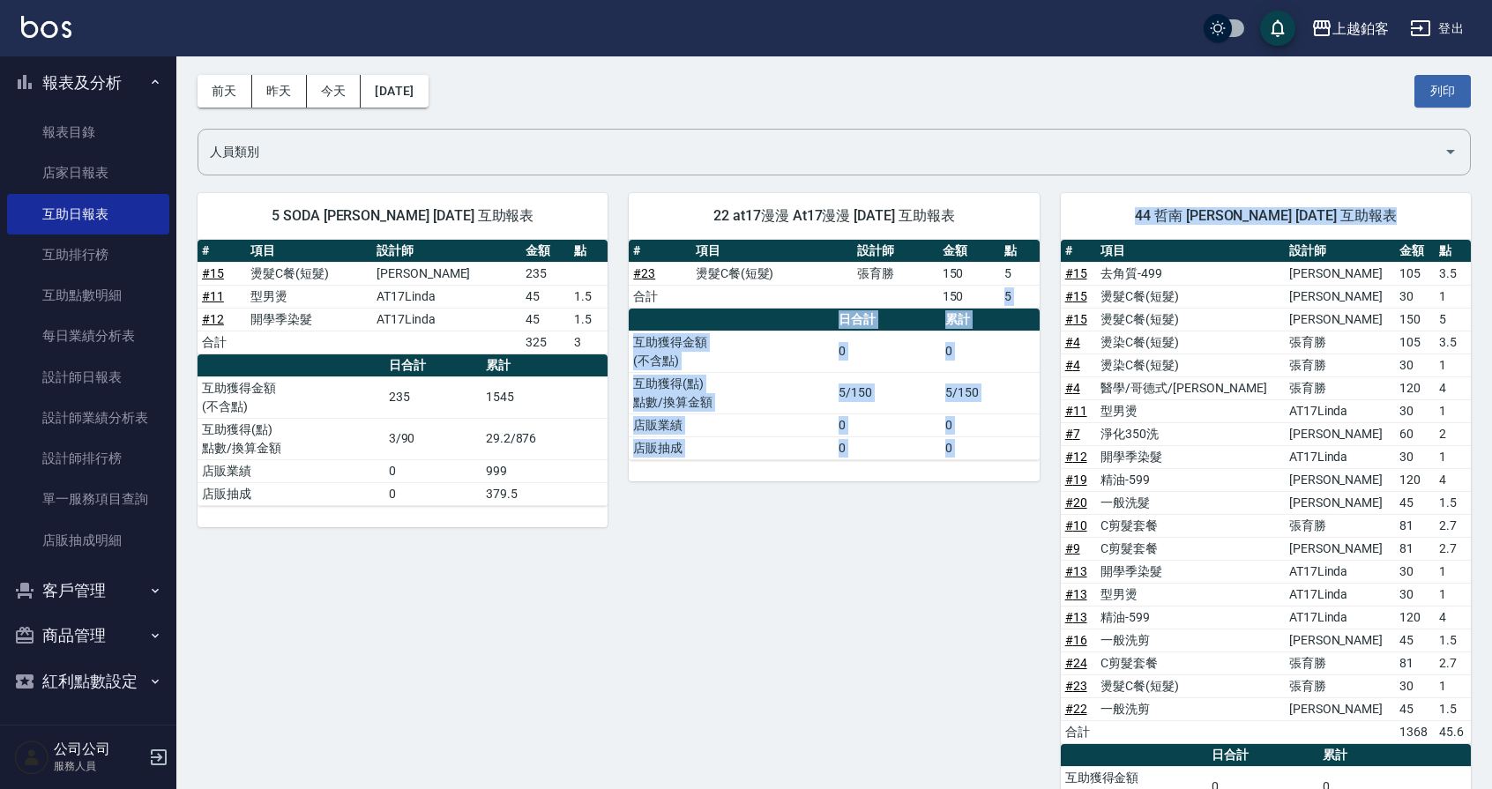
drag, startPoint x: 981, startPoint y: 296, endPoint x: 1047, endPoint y: 305, distance: 66.7
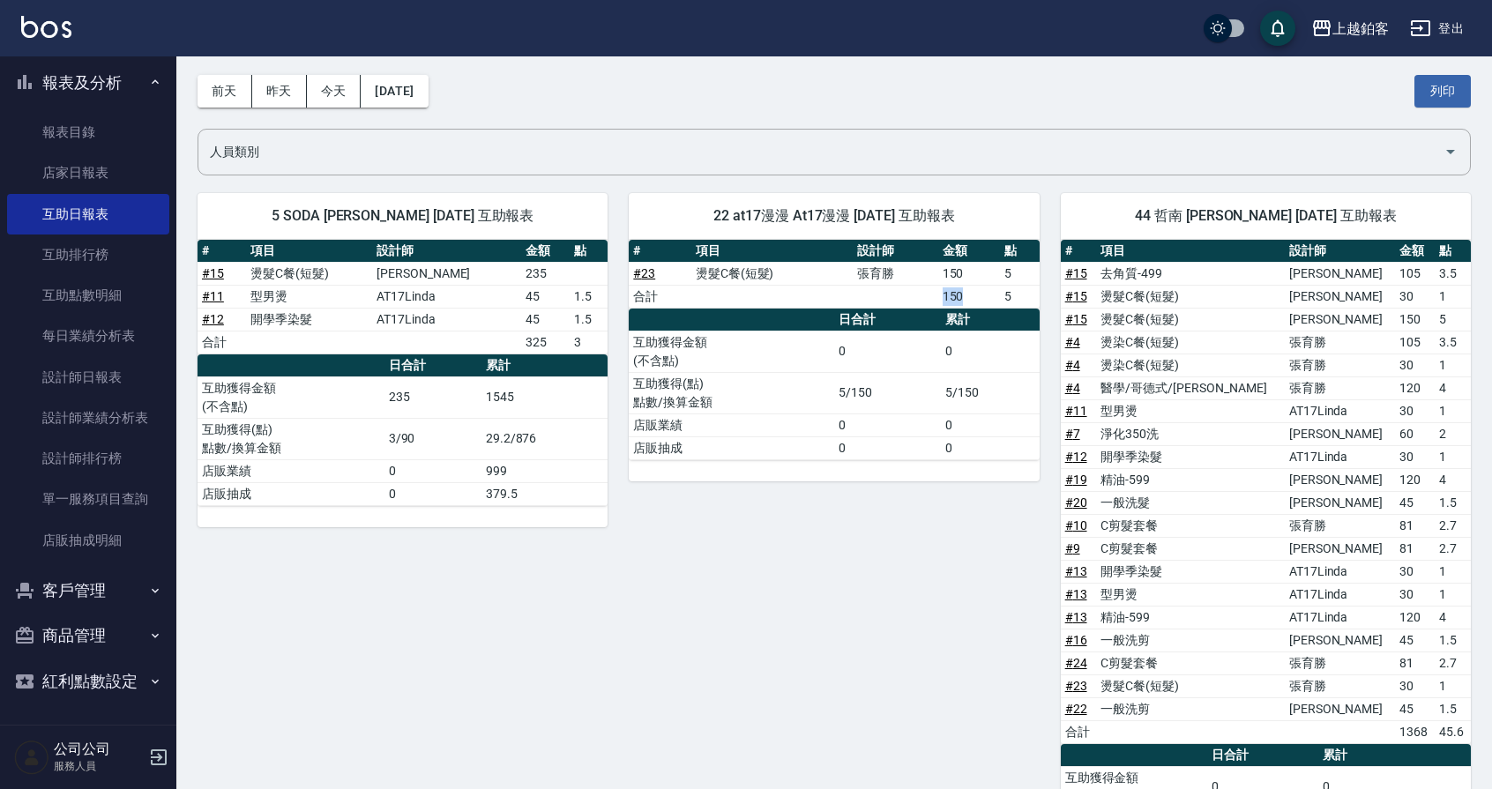
drag, startPoint x: 961, startPoint y: 295, endPoint x: 929, endPoint y: 294, distance: 32.6
click at [929, 294] on tr "合計 150 5" at bounding box center [834, 296] width 410 height 23
click at [789, 629] on div "22 at17漫漫 At17漫漫 [DATE] 互助報表 # 項目 設計師 金額 點 # 23 燙髮C餐(短髮) [PERSON_NAME]150 5 合計 …" at bounding box center [823, 544] width 431 height 745
